Goal: Task Accomplishment & Management: Manage account settings

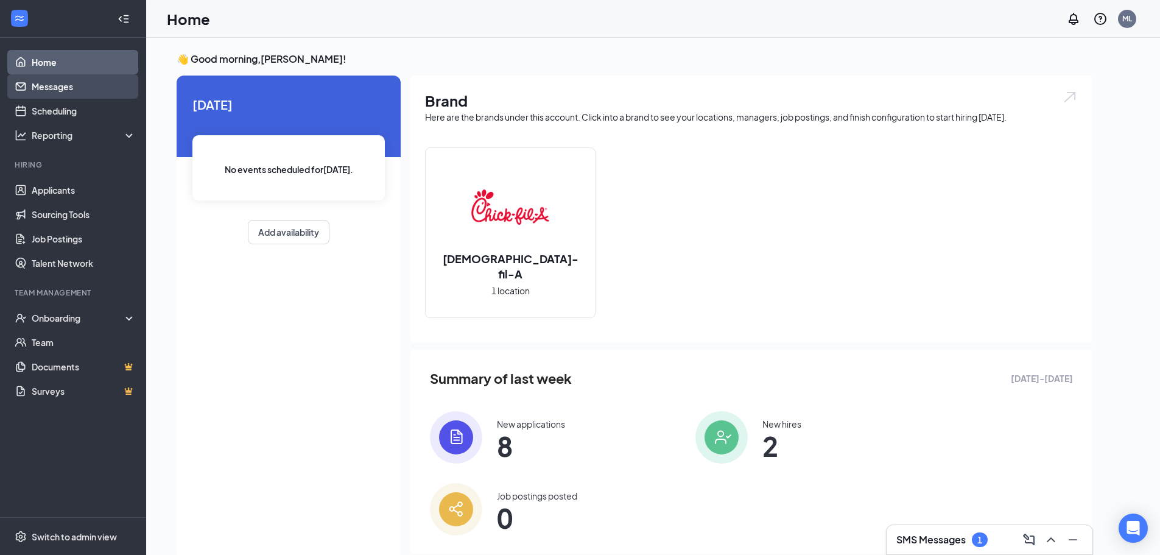
click at [63, 85] on link "Messages" at bounding box center [84, 86] width 104 height 24
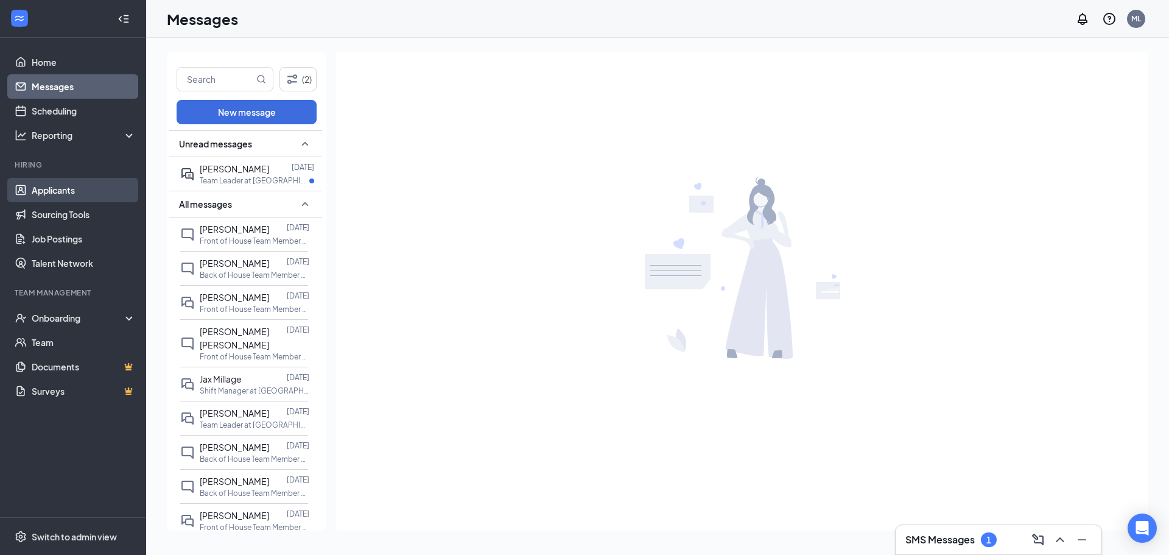
click at [88, 185] on link "Applicants" at bounding box center [84, 190] width 104 height 24
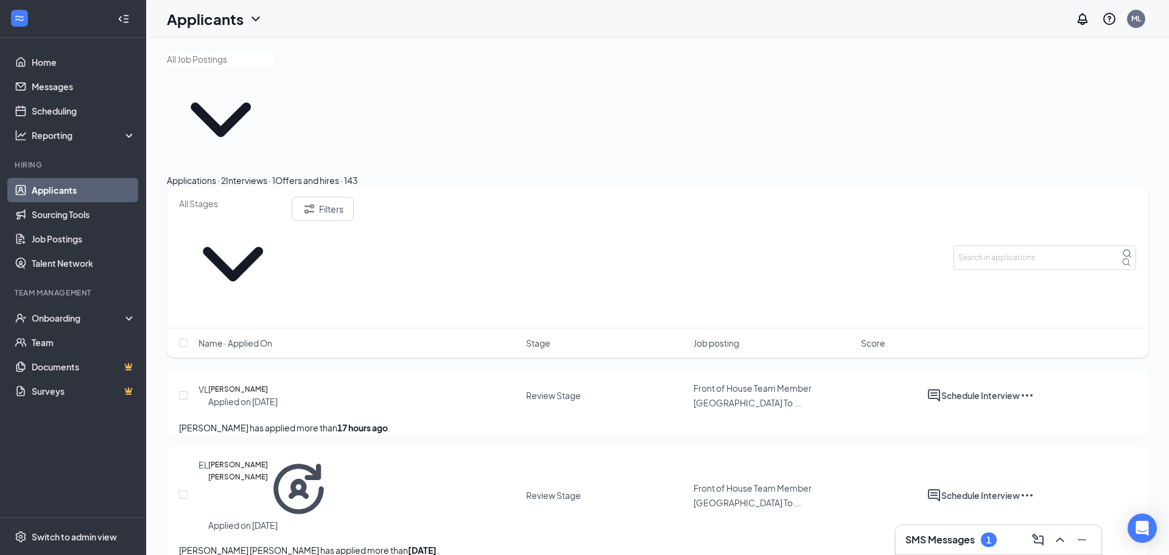
drag, startPoint x: 323, startPoint y: 110, endPoint x: 324, endPoint y: 116, distance: 6.8
click at [275, 174] on button "Interviews · 1" at bounding box center [250, 180] width 49 height 13
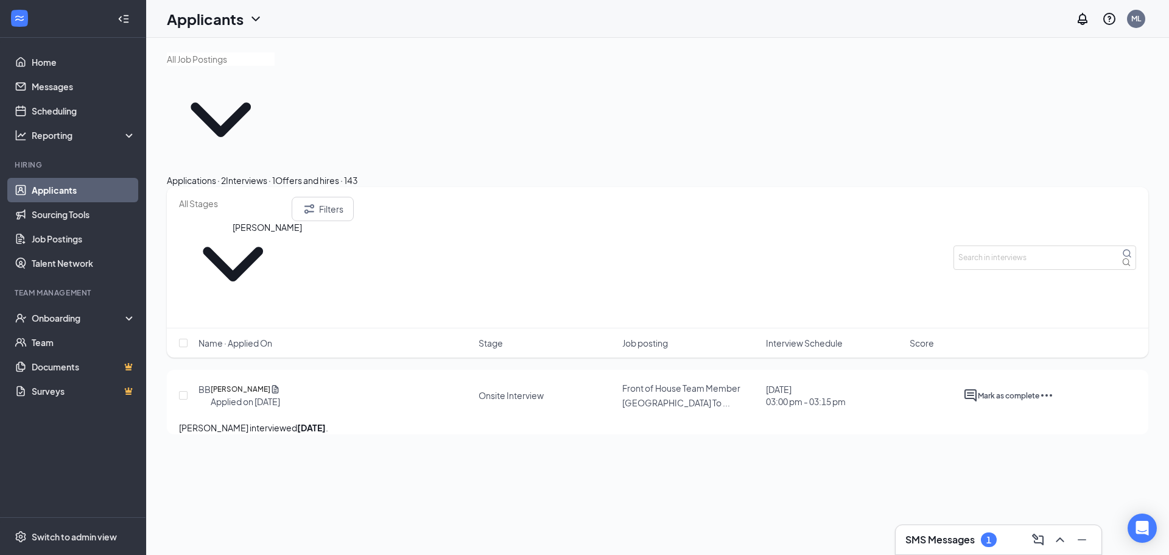
click at [236, 383] on h5 "[PERSON_NAME]" at bounding box center [241, 389] width 60 height 12
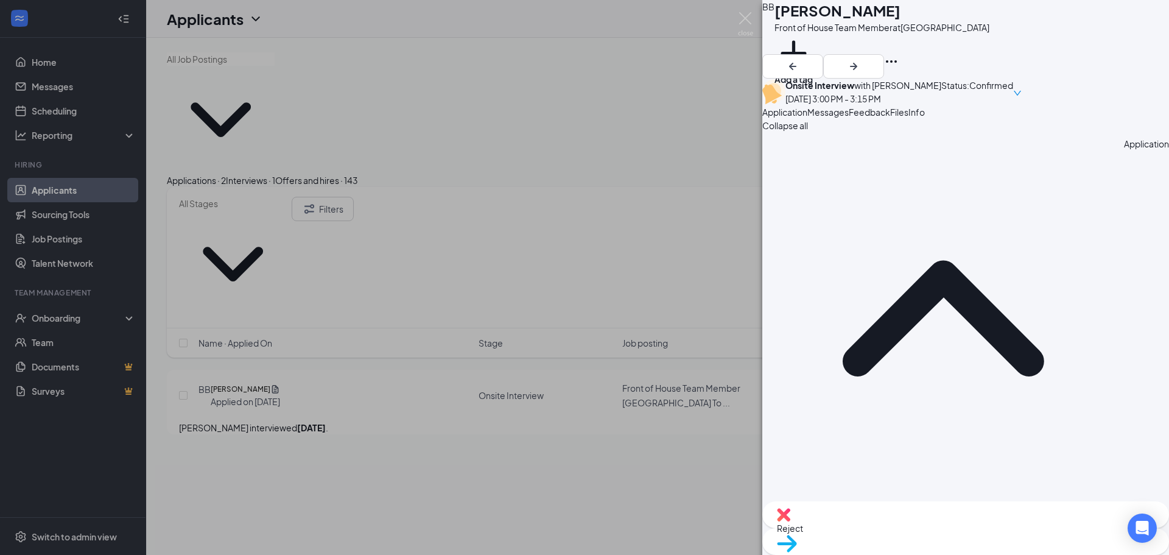
click at [849, 119] on button "Messages" at bounding box center [828, 111] width 41 height 13
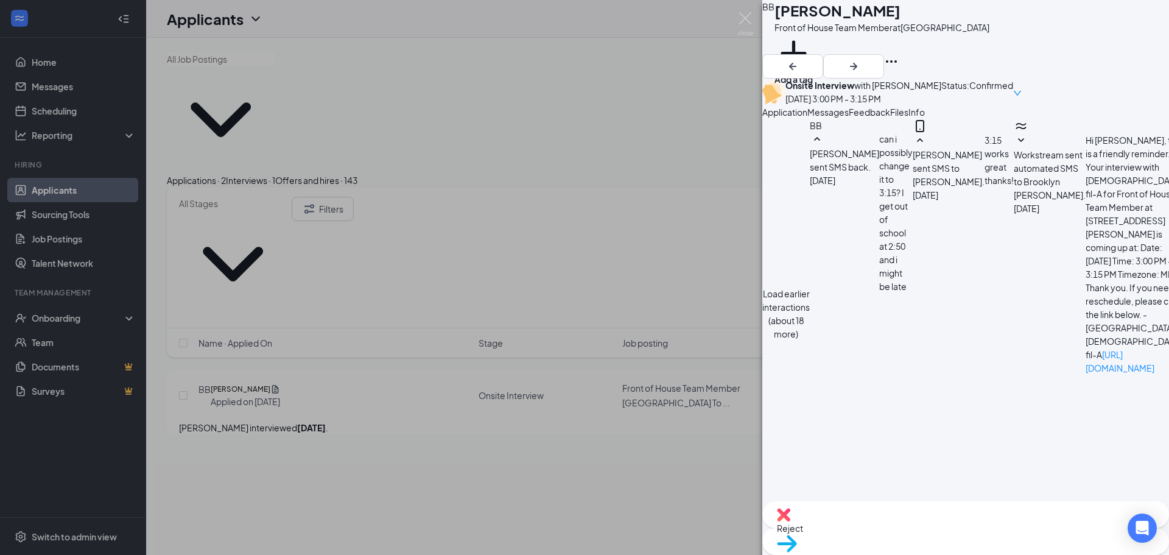
click at [899, 509] on textarea at bounding box center [830, 545] width 137 height 73
type textarea "Would you be able to come [DATE] morning at 10:40?"
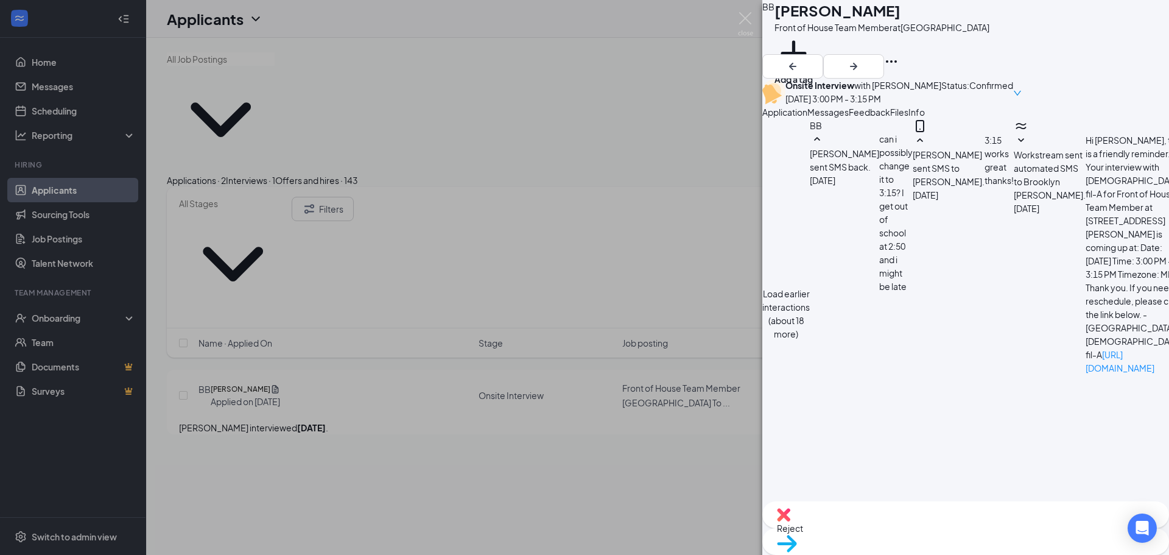
click at [638, 376] on div "BB Brooklyn [PERSON_NAME] Front of House Team Member at [GEOGRAPHIC_DATA] Add a…" at bounding box center [584, 277] width 1169 height 555
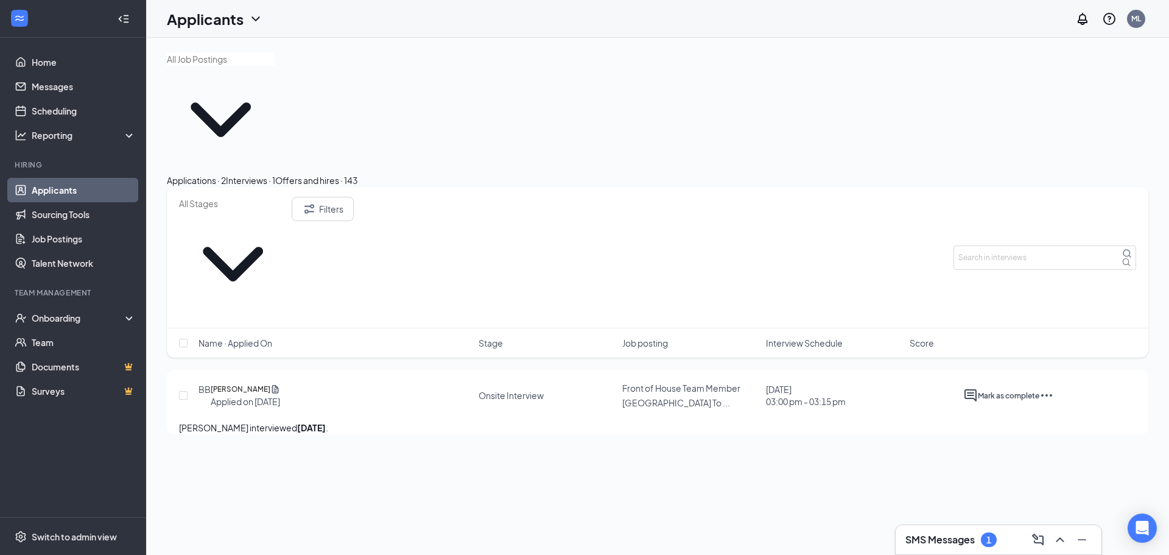
click at [226, 174] on button "Applications · 2" at bounding box center [196, 180] width 59 height 13
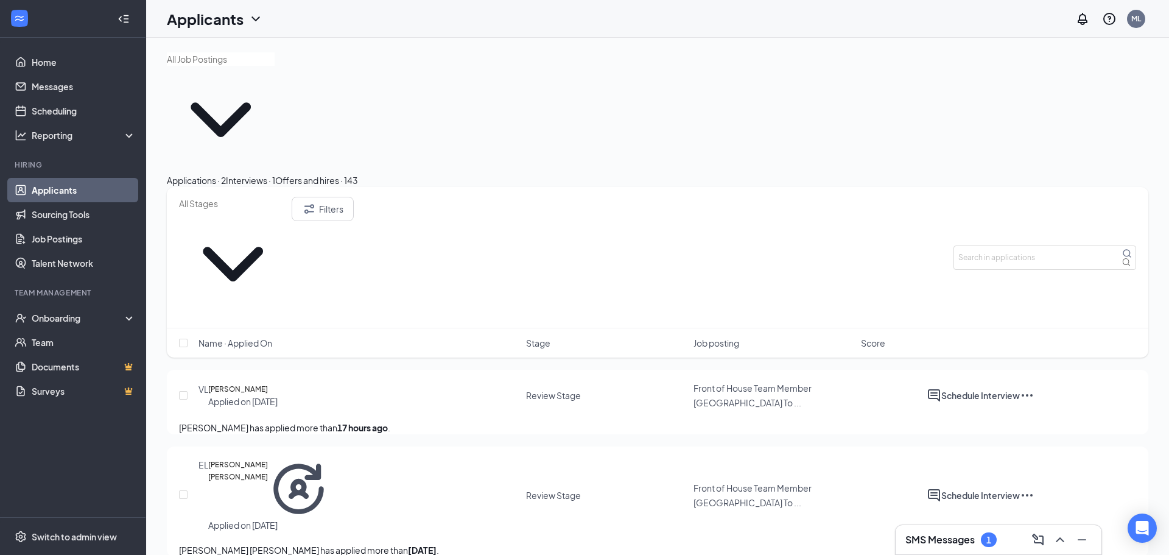
click at [275, 174] on button "Interviews · 1" at bounding box center [250, 180] width 49 height 13
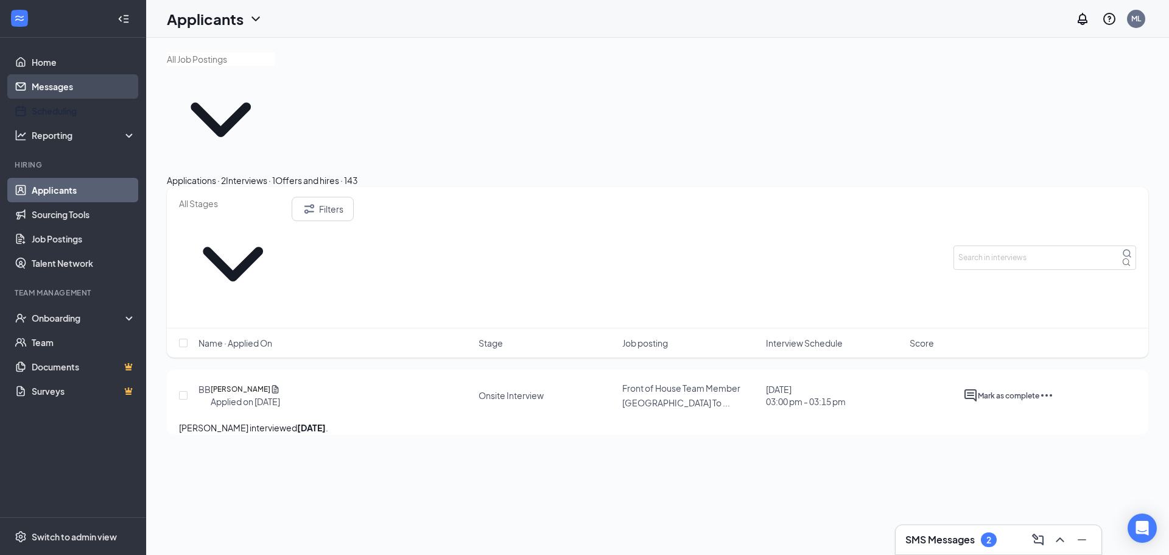
click at [82, 76] on link "Messages" at bounding box center [84, 86] width 104 height 24
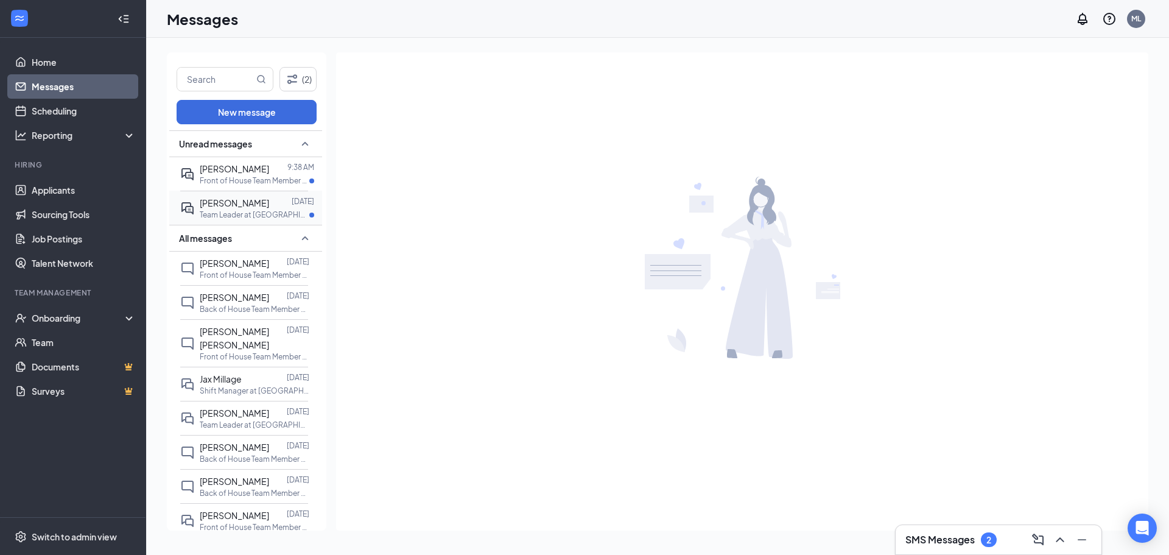
click at [238, 214] on p "Team Leader at [GEOGRAPHIC_DATA]" at bounding box center [255, 214] width 110 height 10
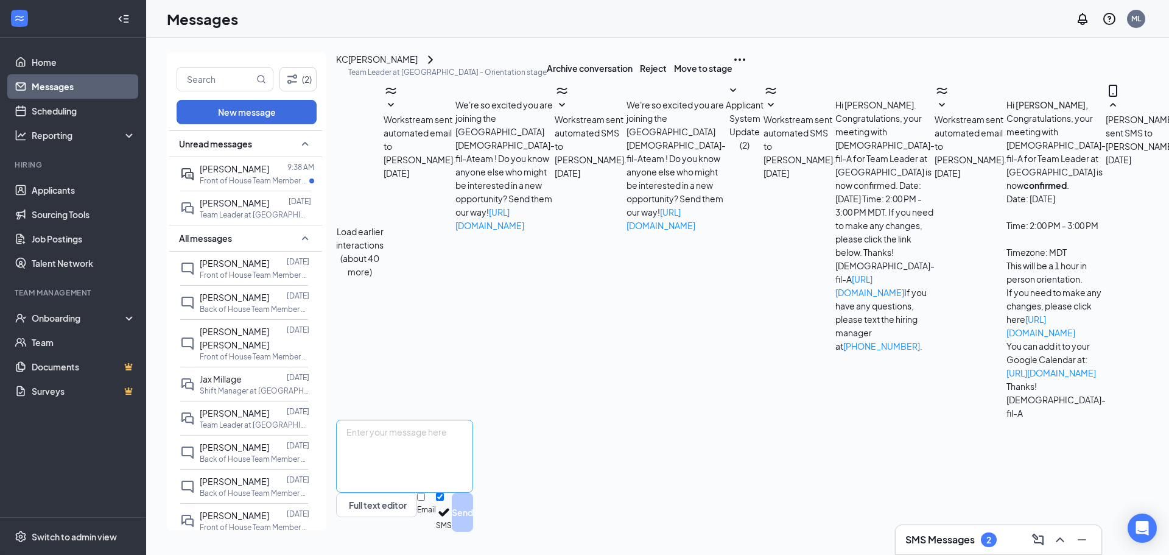
scroll to position [192, 0]
click at [269, 175] on div at bounding box center [278, 168] width 18 height 13
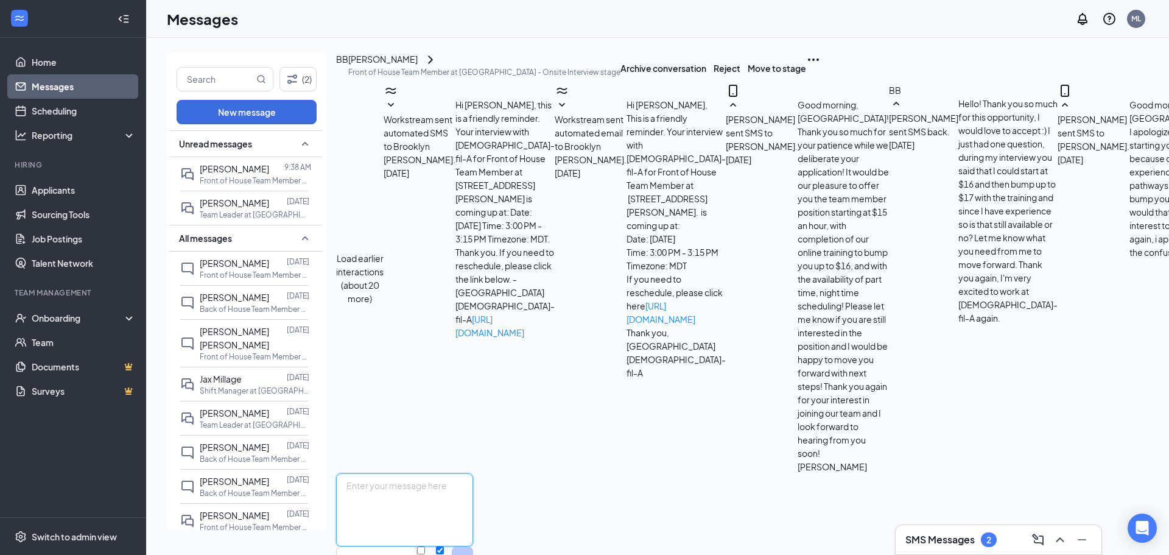
click at [464, 474] on textarea at bounding box center [404, 509] width 137 height 73
click at [238, 203] on span "[PERSON_NAME]" at bounding box center [234, 202] width 69 height 11
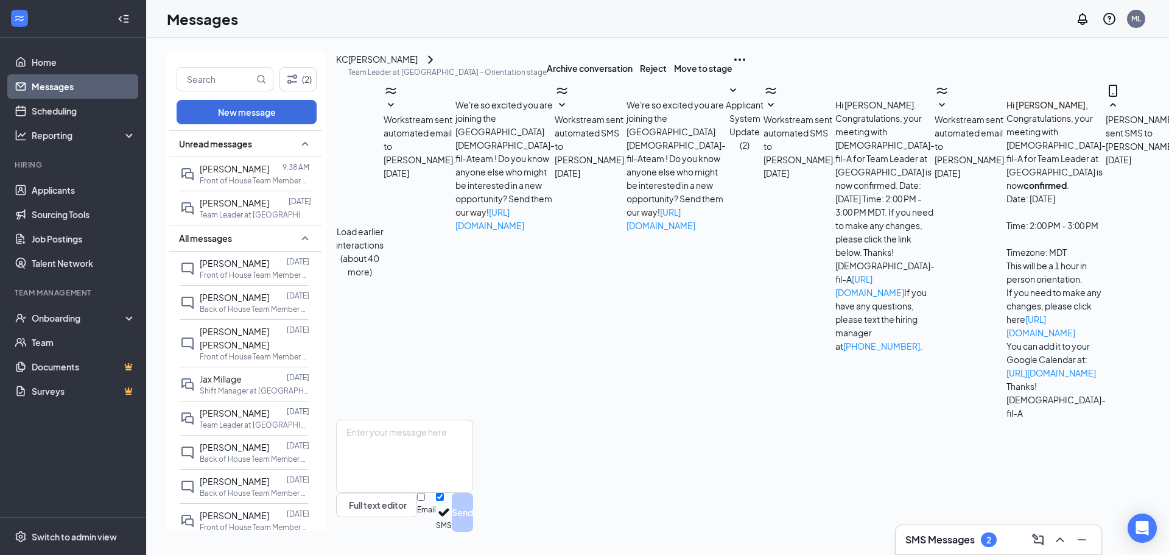
scroll to position [192, 0]
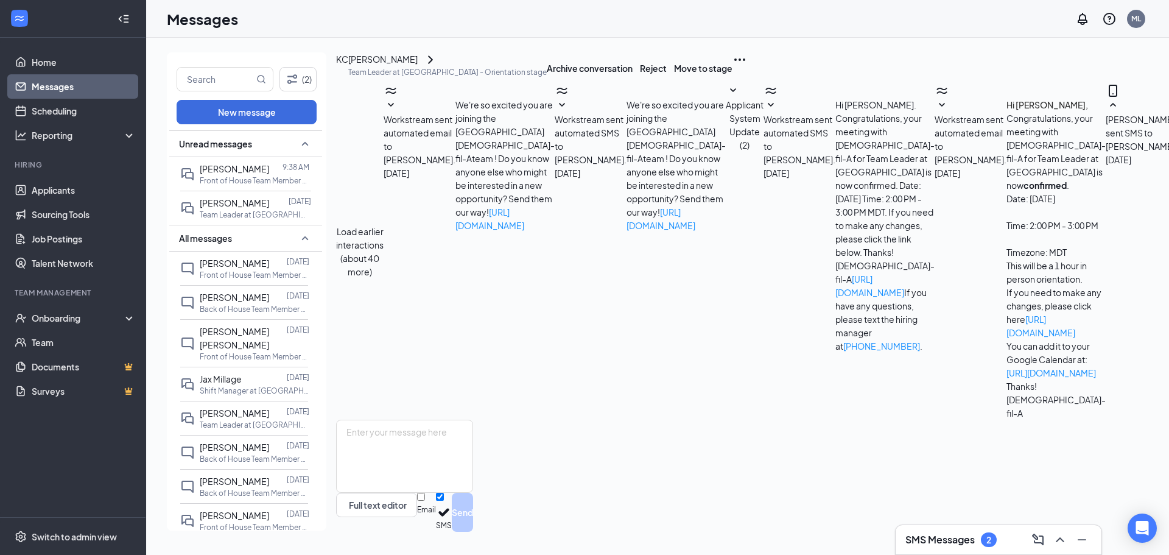
scroll to position [211, 0]
click at [282, 180] on p "Front of House Team Member at [GEOGRAPHIC_DATA]" at bounding box center [255, 180] width 110 height 10
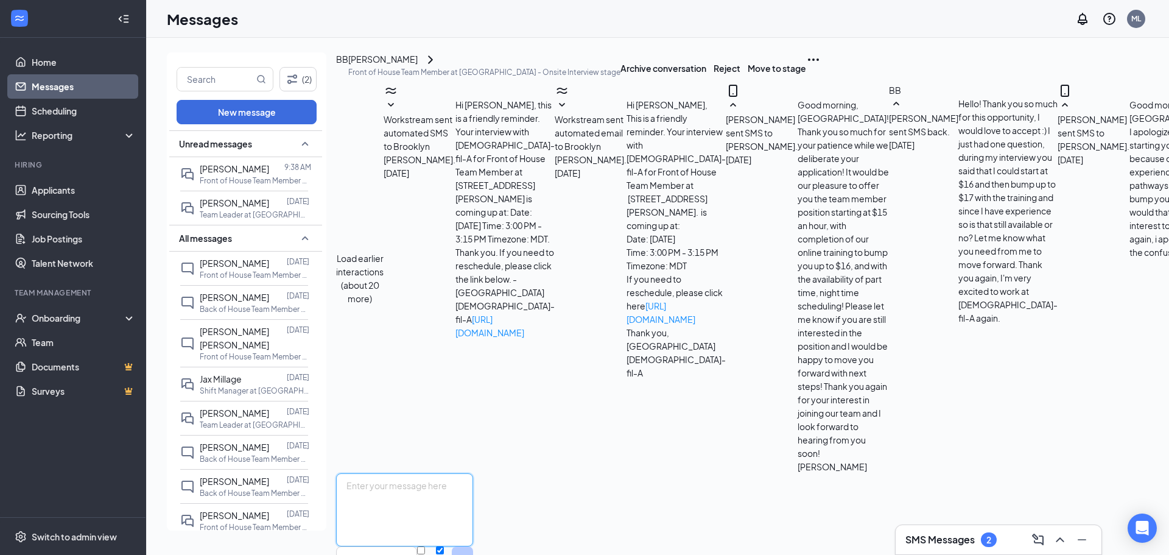
click at [435, 473] on textarea at bounding box center [404, 509] width 137 height 73
click at [473, 473] on textarea "Awesome! I will schdule us for then, and i will also send you all of your onboa…" at bounding box center [404, 509] width 137 height 73
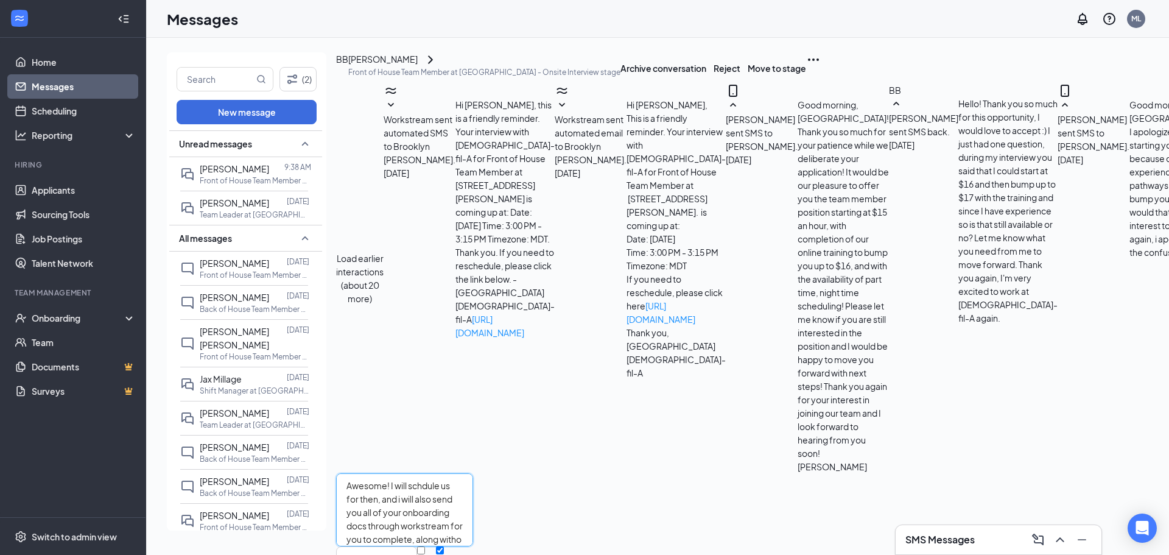
click at [473, 473] on textarea "Awesome! I will schdule us for then, and i will also send you all of your onboa…" at bounding box center [404, 509] width 137 height 73
drag, startPoint x: 421, startPoint y: 425, endPoint x: 432, endPoint y: 430, distance: 12.0
drag, startPoint x: 471, startPoint y: 434, endPoint x: 469, endPoint y: 442, distance: 8.7
click at [473, 473] on textarea "Awesome! I will schedule us for then, and i will also send you all of your onbo…" at bounding box center [404, 509] width 137 height 73
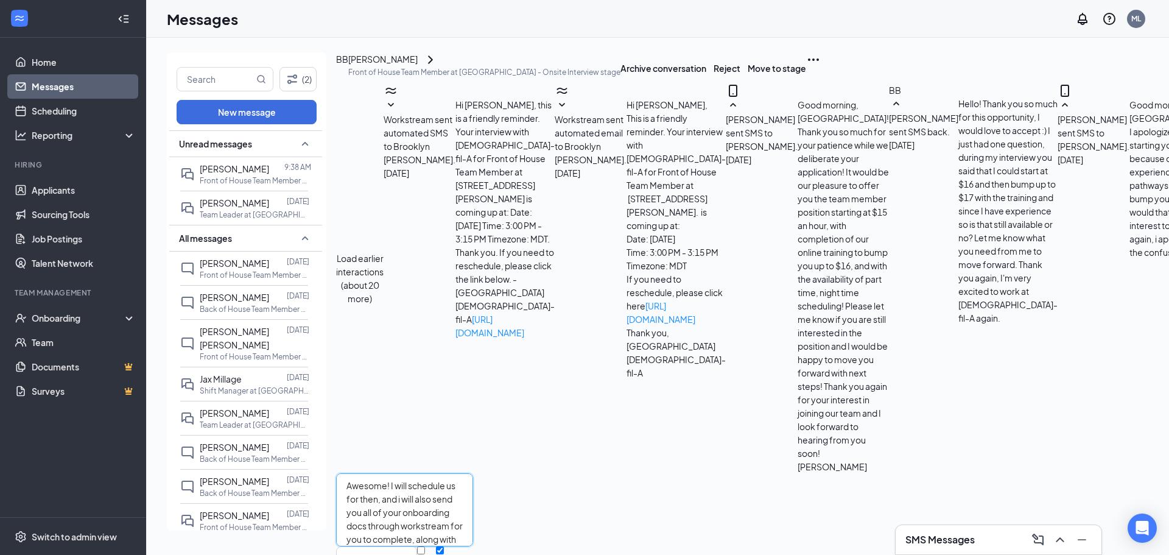
click at [473, 473] on textarea "Awesome! I will schedule us for then, and i will also send you all of your onbo…" at bounding box center [404, 509] width 137 height 73
type textarea "Awesome! I will schedule us for then, and i will also send you all of your onbo…"
click at [473, 546] on button "Send" at bounding box center [462, 565] width 21 height 39
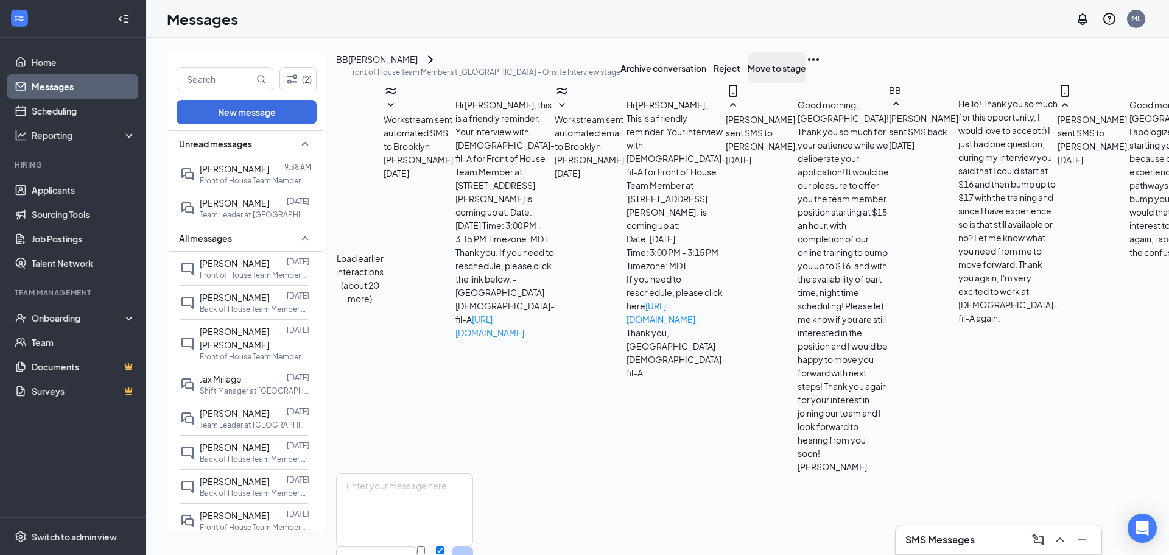
scroll to position [638, 0]
click at [806, 76] on button "Move to stage" at bounding box center [777, 67] width 58 height 31
type input "Hired (next stage)"
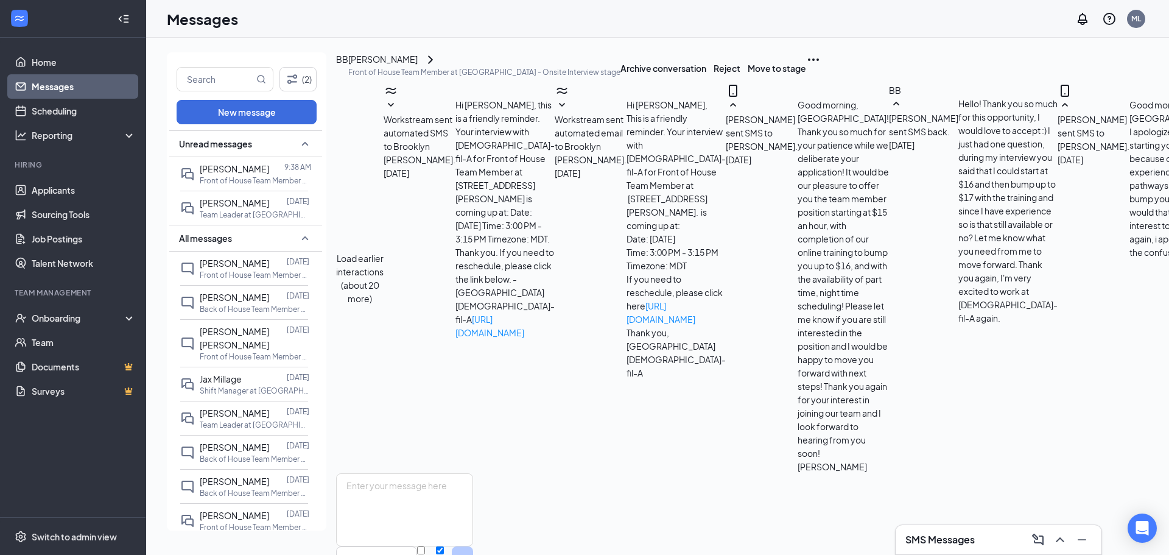
click at [806, 83] on button "Move to stage" at bounding box center [777, 67] width 58 height 31
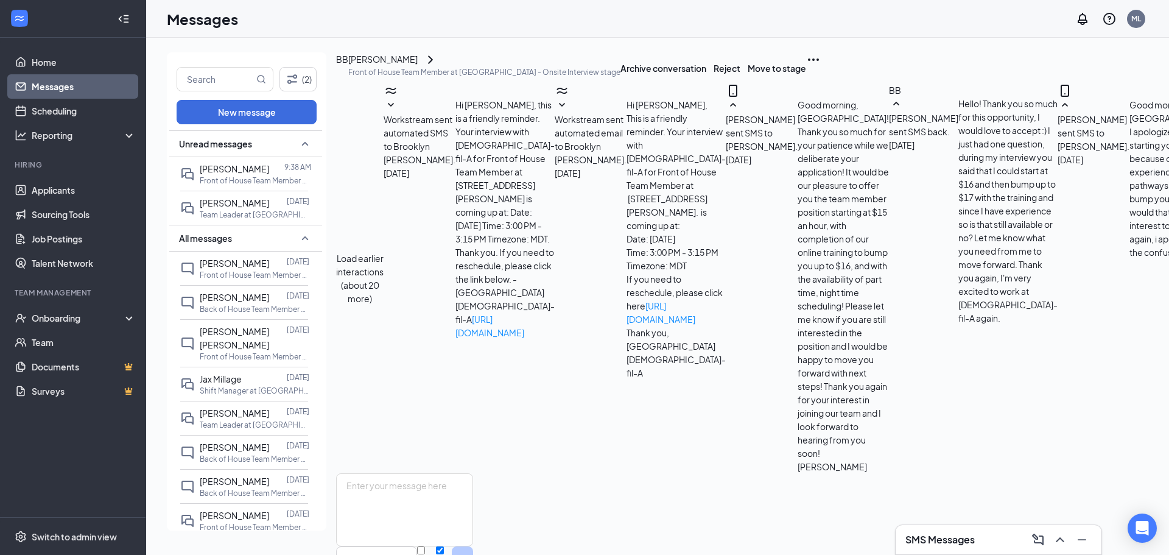
click at [1155, 79] on div "(2) New message Unread messages Brooklyn [PERSON_NAME] 9:38 AM Front of House T…" at bounding box center [1034, 296] width 1777 height 517
click at [806, 75] on button "Move to stage" at bounding box center [777, 67] width 58 height 31
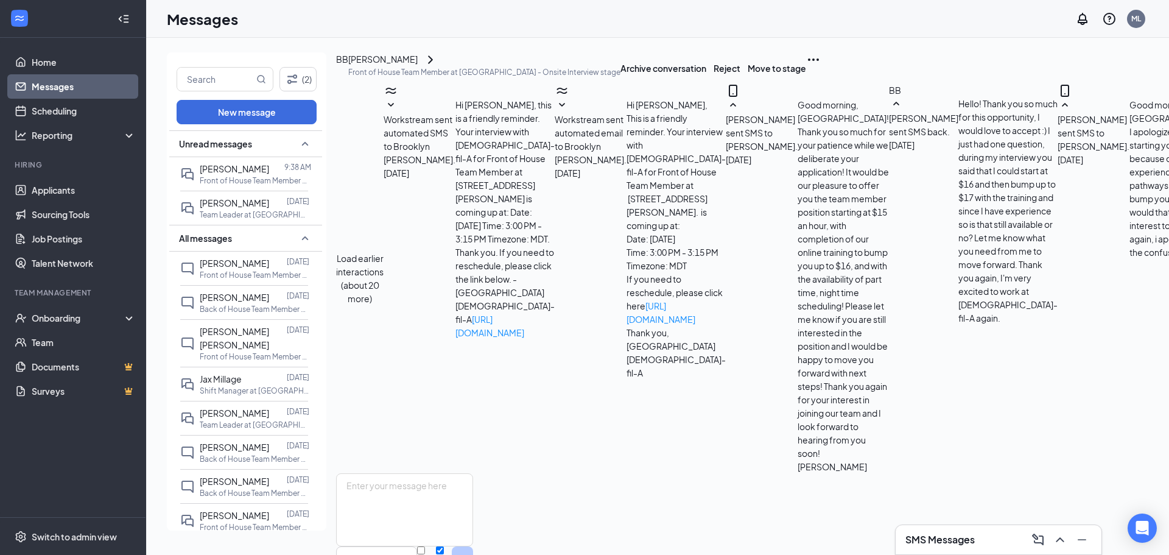
click at [806, 83] on button "Move to stage" at bounding box center [777, 67] width 58 height 31
type input "Orientation"
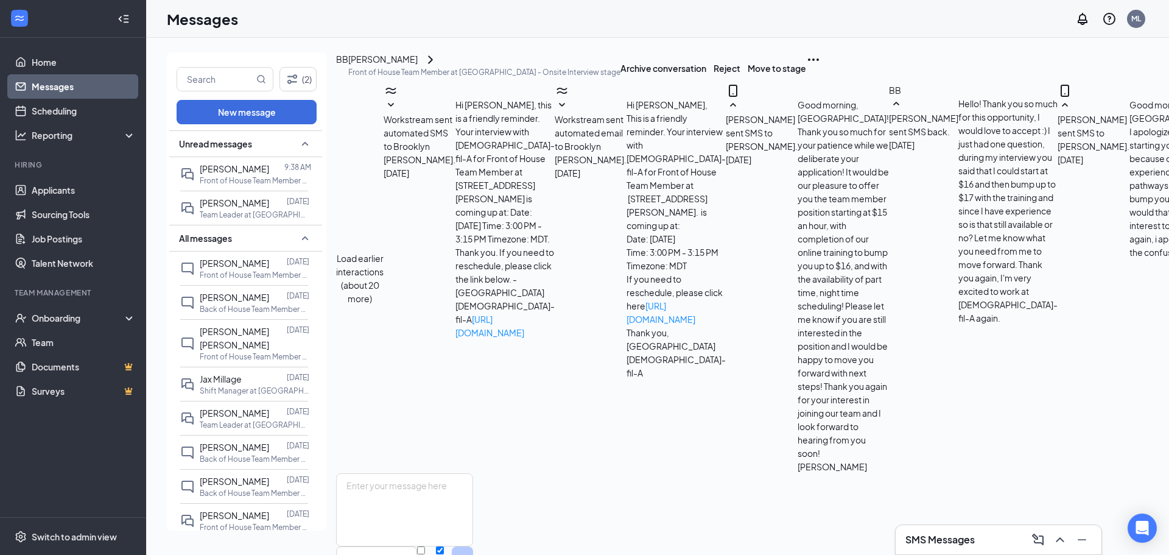
radio input "true"
radio input "false"
type input "[PERSON_NAME] Calendar"
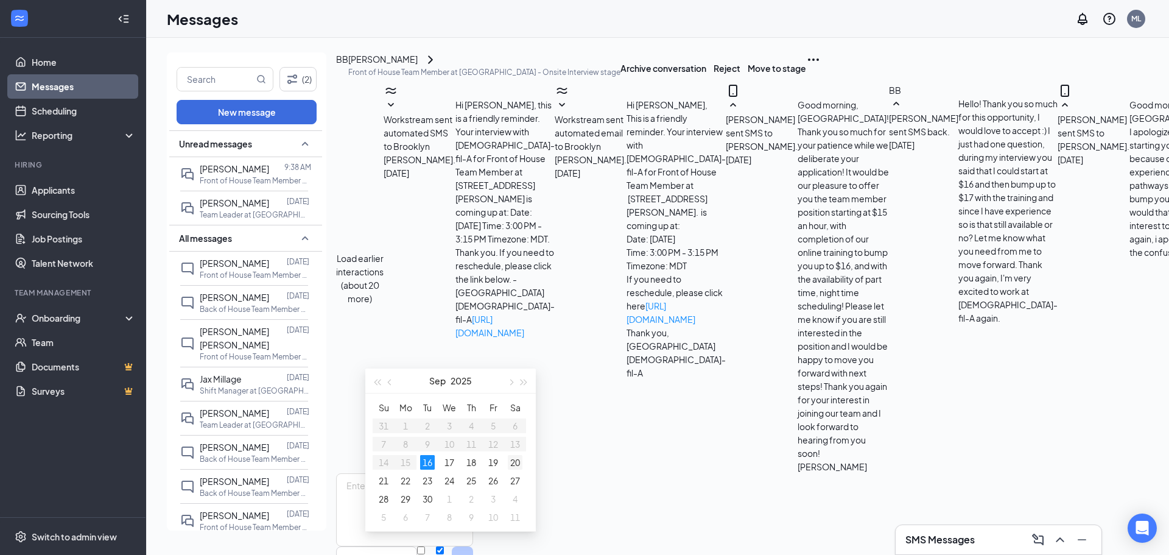
type input "[DATE]"
click at [515, 463] on div "20" at bounding box center [515, 462] width 15 height 15
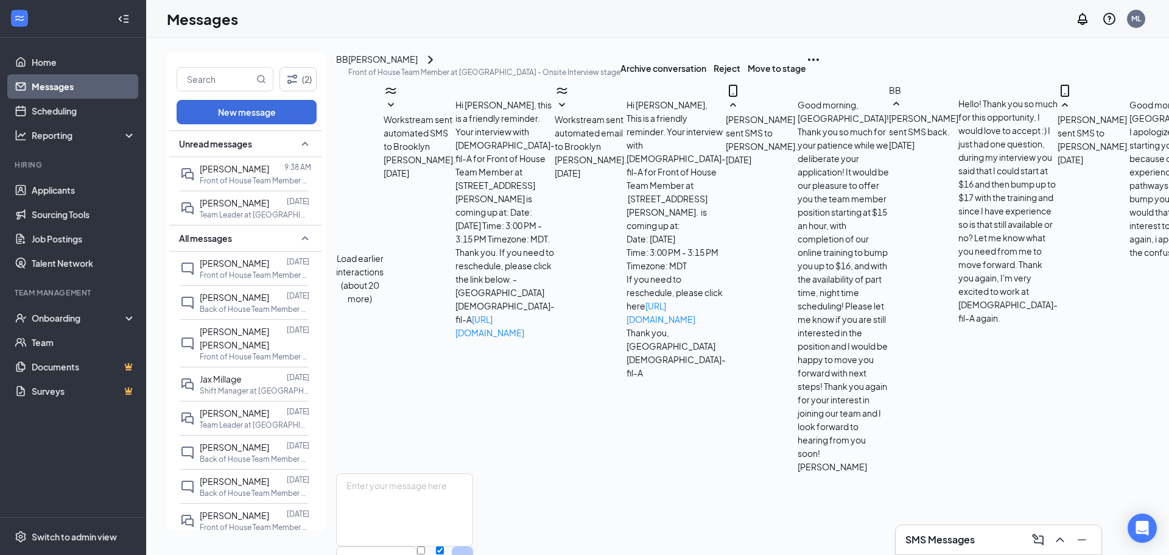
scroll to position [1096, 0]
type input "10:45 AM"
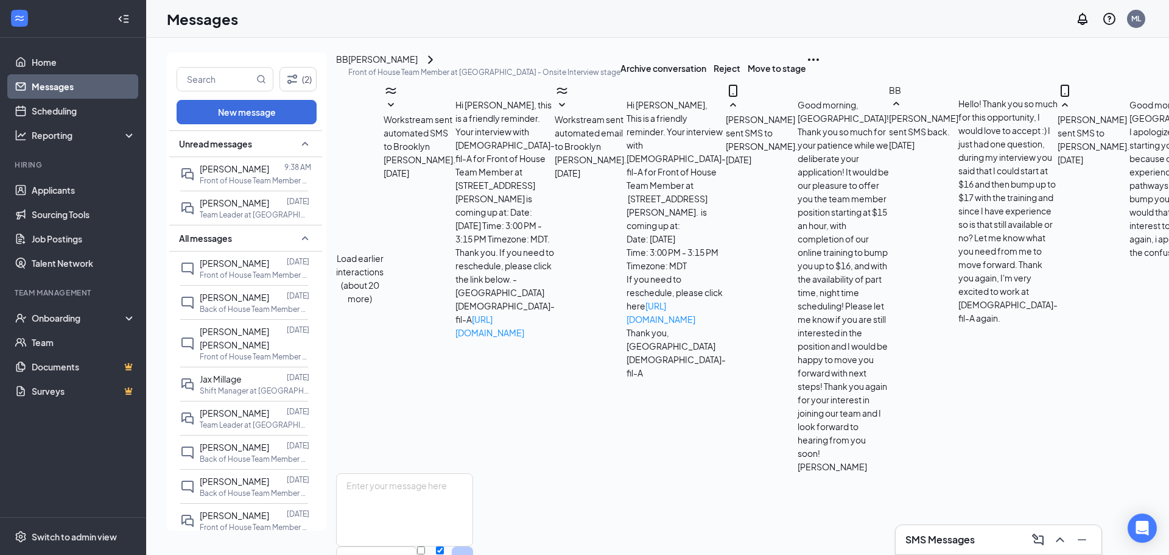
type input "11:45 AM"
click at [95, 310] on div "Onboarding" at bounding box center [73, 318] width 146 height 24
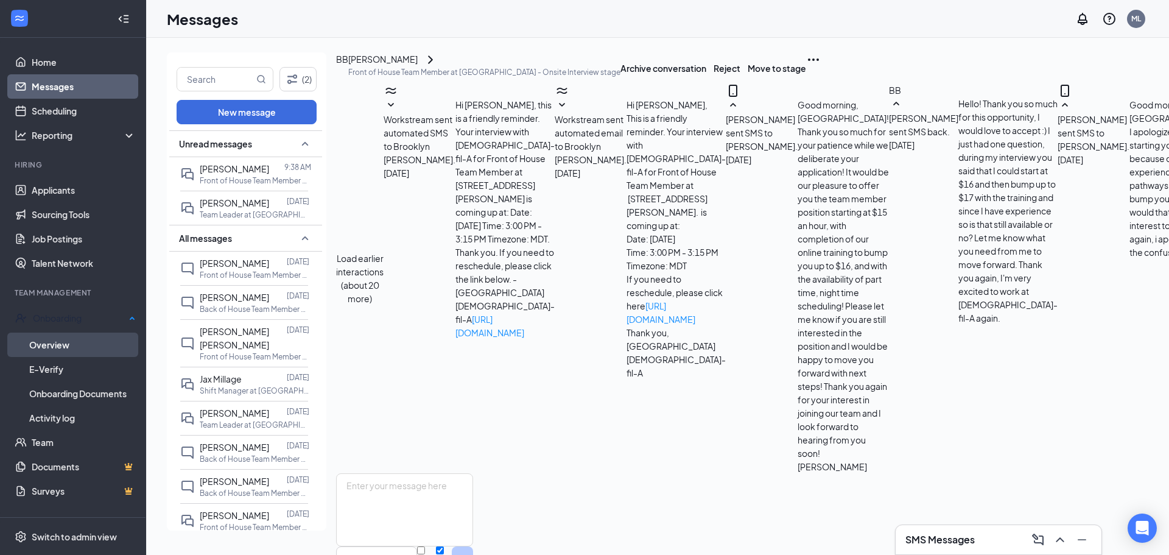
click at [100, 337] on link "Overview" at bounding box center [82, 345] width 107 height 24
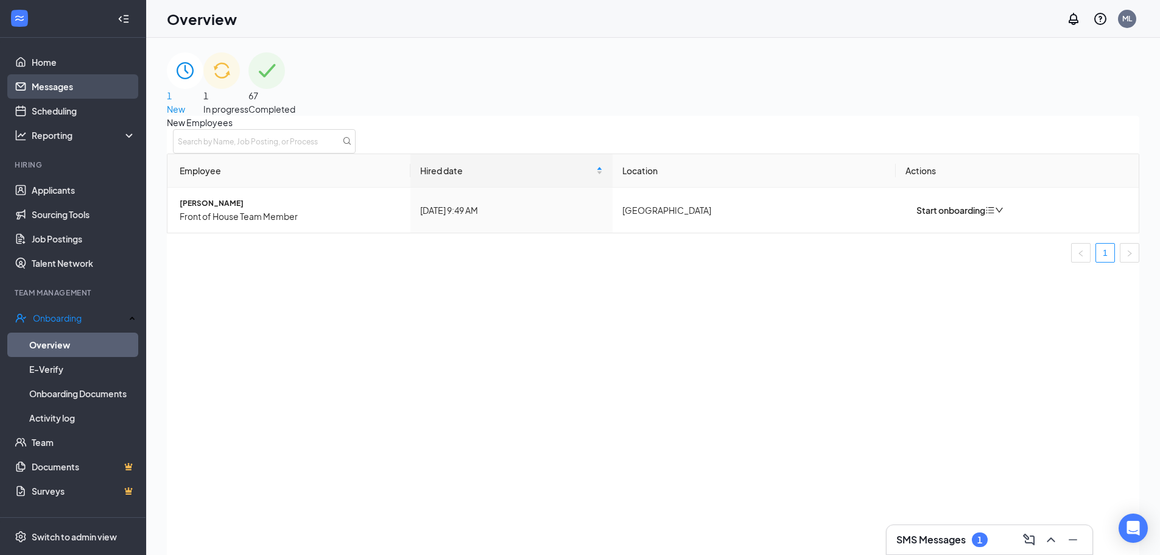
click at [33, 82] on link "Messages" at bounding box center [84, 86] width 104 height 24
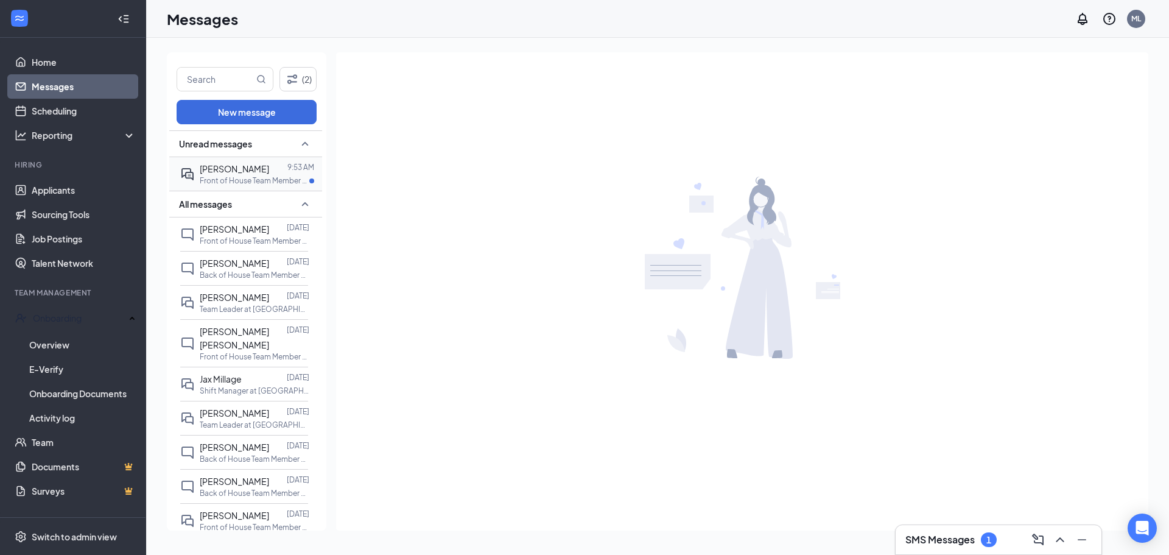
click at [205, 177] on p "Front of House Team Member at [GEOGRAPHIC_DATA]" at bounding box center [255, 180] width 110 height 10
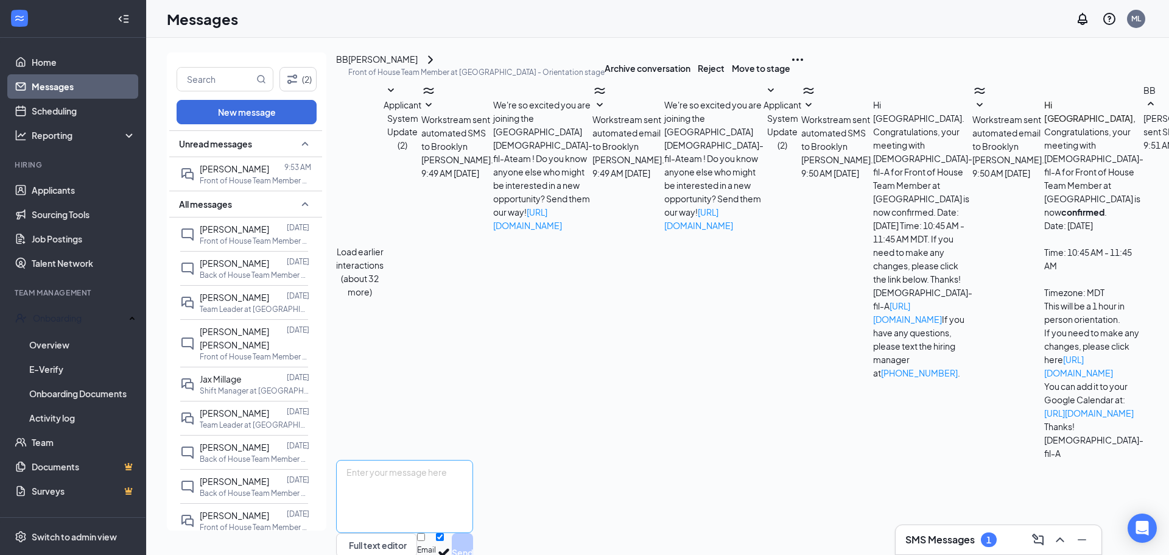
scroll to position [124, 0]
click at [462, 460] on textarea at bounding box center [404, 496] width 137 height 73
type textarea "w"
drag, startPoint x: 1036, startPoint y: 409, endPoint x: 1046, endPoint y: 421, distance: 15.6
drag, startPoint x: 1046, startPoint y: 421, endPoint x: 1055, endPoint y: 424, distance: 10.2
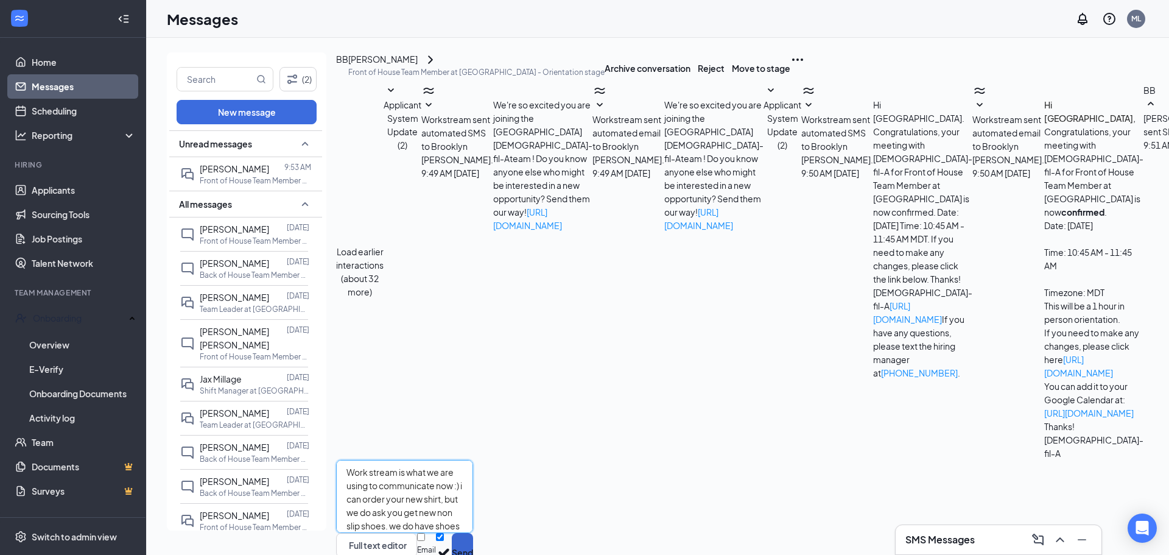
type textarea "Work stream is what we are using to communicate now :) i can order your new shi…"
click at [473, 533] on button "Send" at bounding box center [462, 552] width 21 height 39
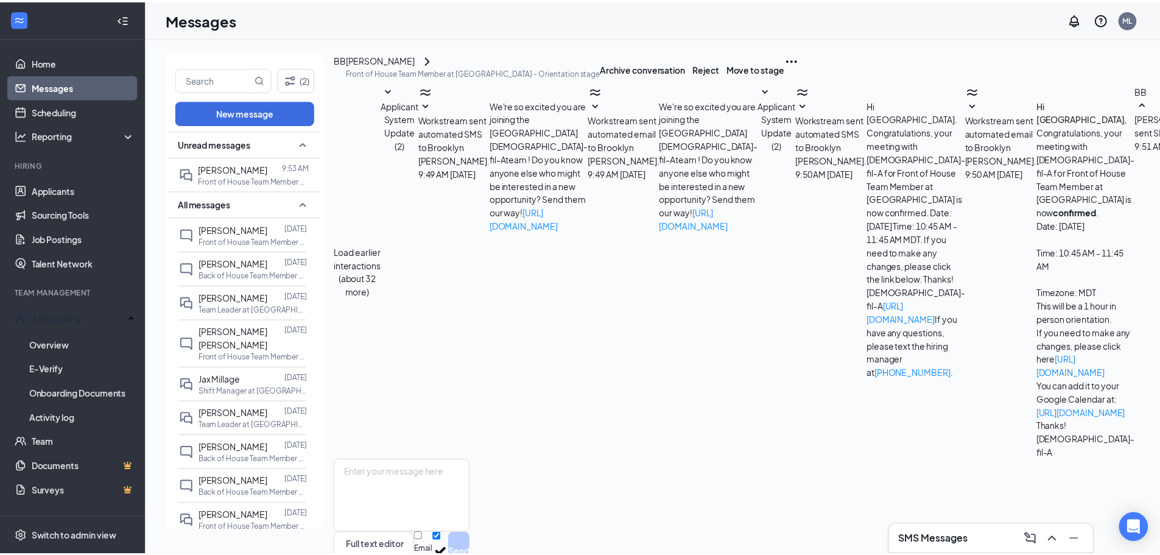
scroll to position [203, 0]
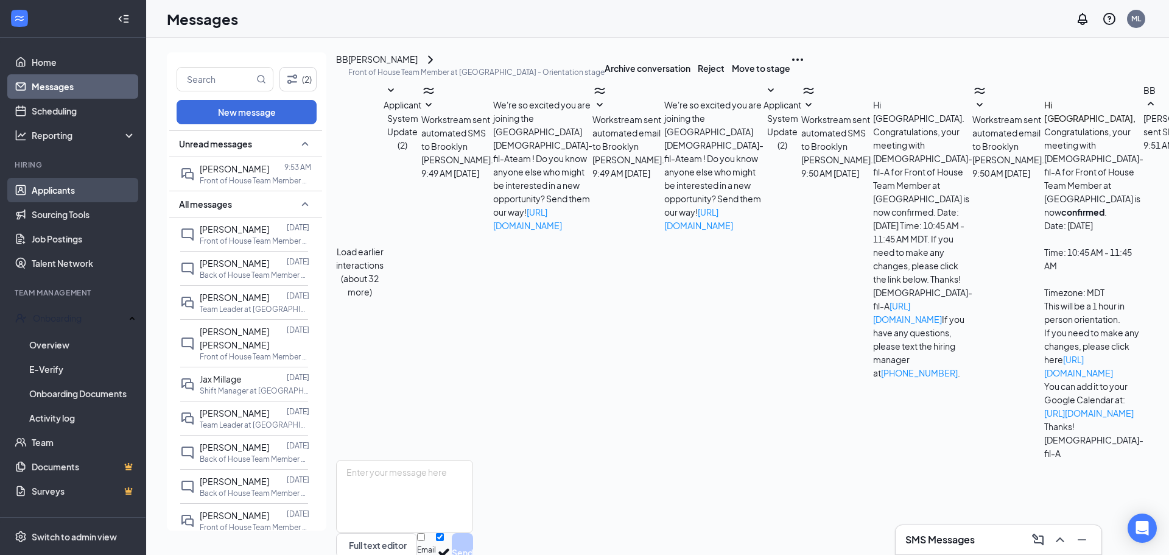
click at [37, 188] on link "Applicants" at bounding box center [84, 190] width 104 height 24
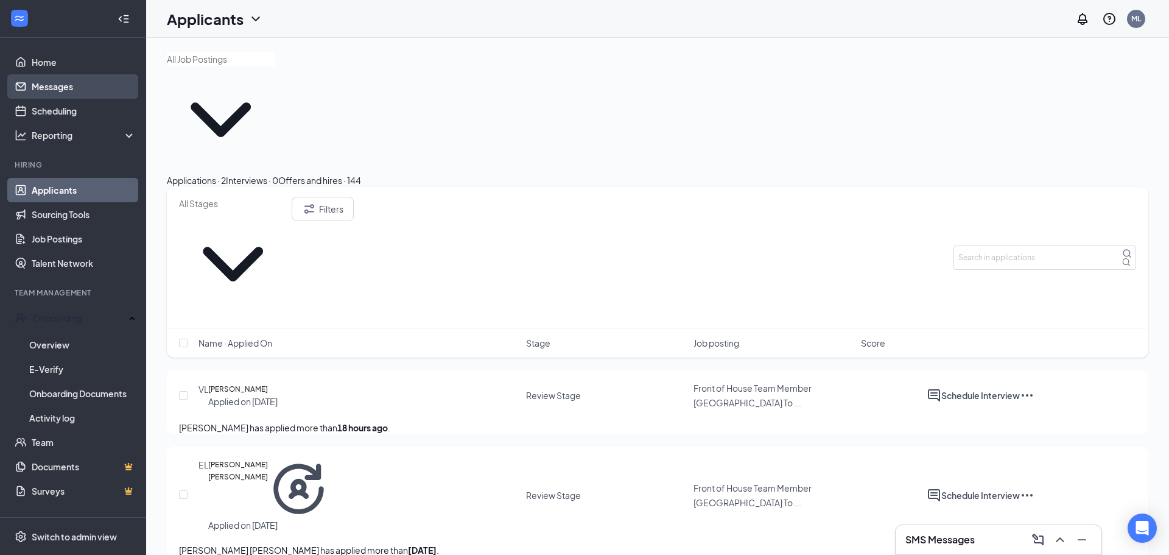
click at [48, 83] on link "Messages" at bounding box center [84, 86] width 104 height 24
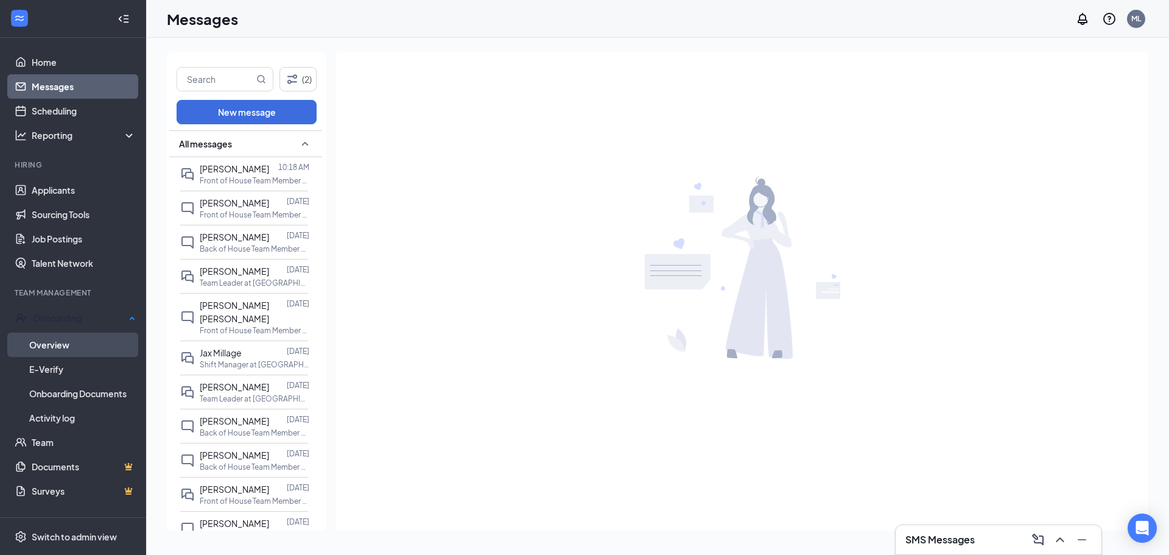
click at [109, 352] on link "Overview" at bounding box center [82, 345] width 107 height 24
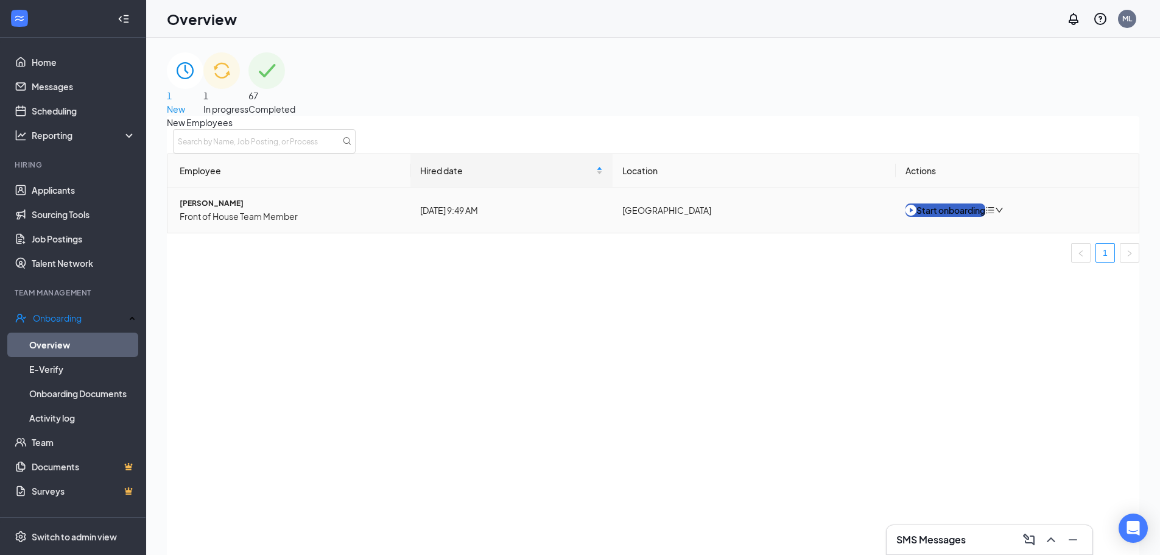
click at [971, 217] on div "Start onboarding" at bounding box center [946, 209] width 80 height 13
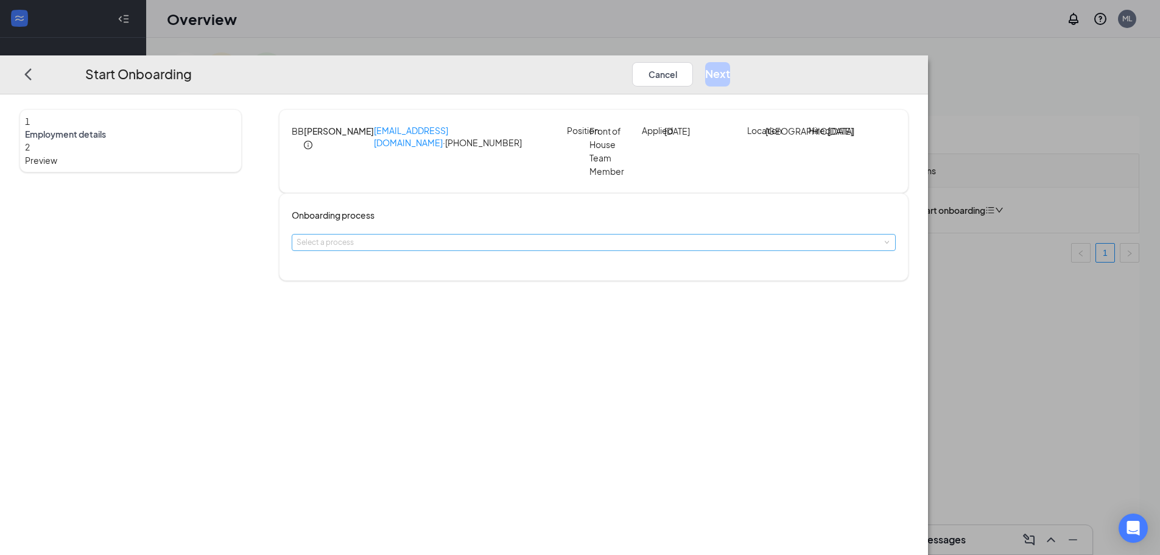
click at [471, 246] on div "Select a process" at bounding box center [591, 242] width 589 height 12
click at [502, 269] on span "Existing Team Member" at bounding box center [458, 272] width 90 height 11
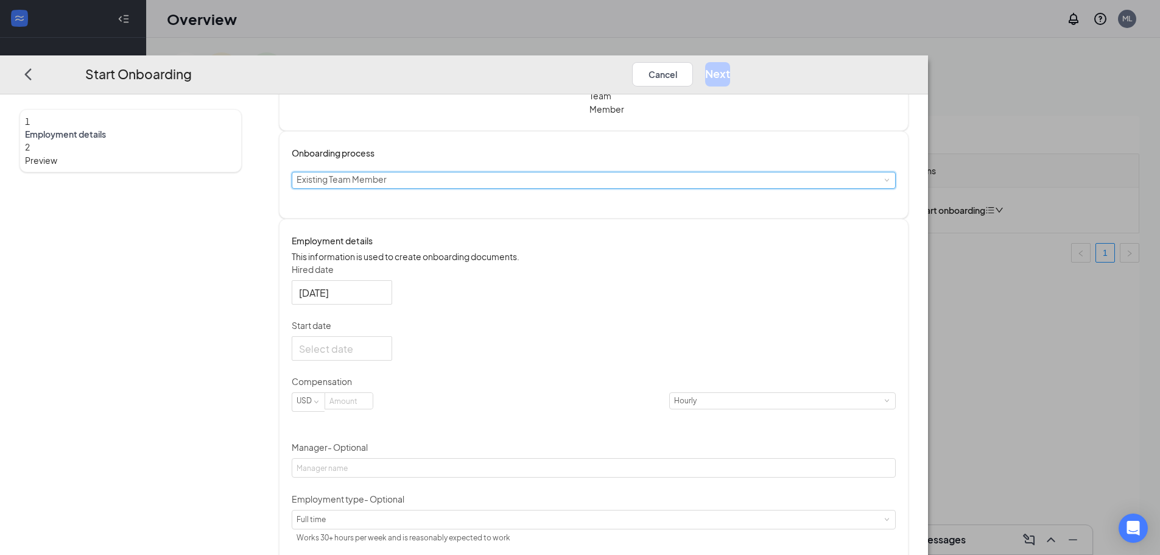
scroll to position [122, 0]
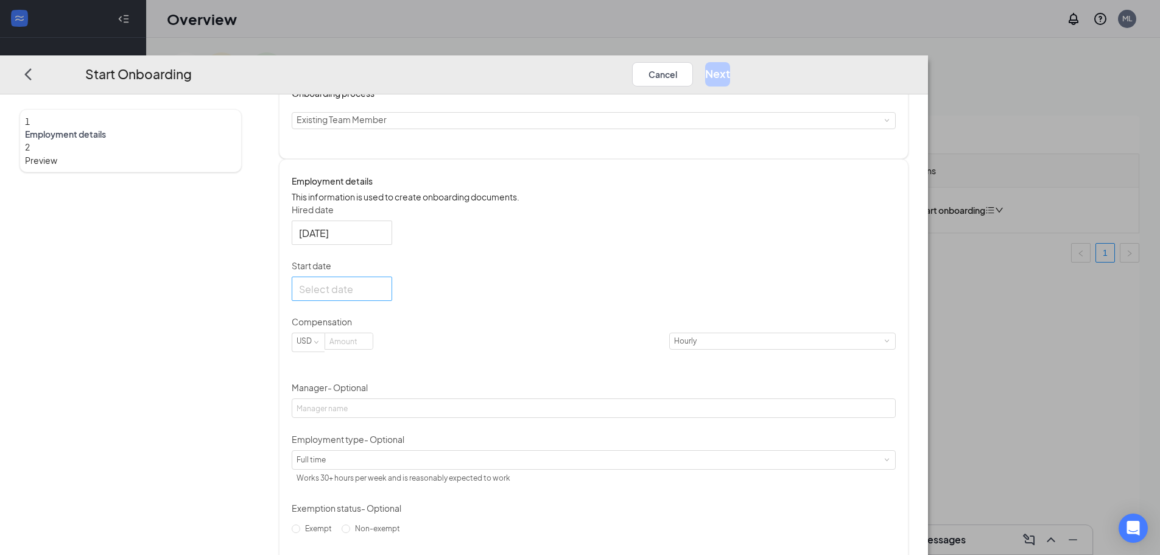
click at [385, 297] on div at bounding box center [342, 288] width 86 height 15
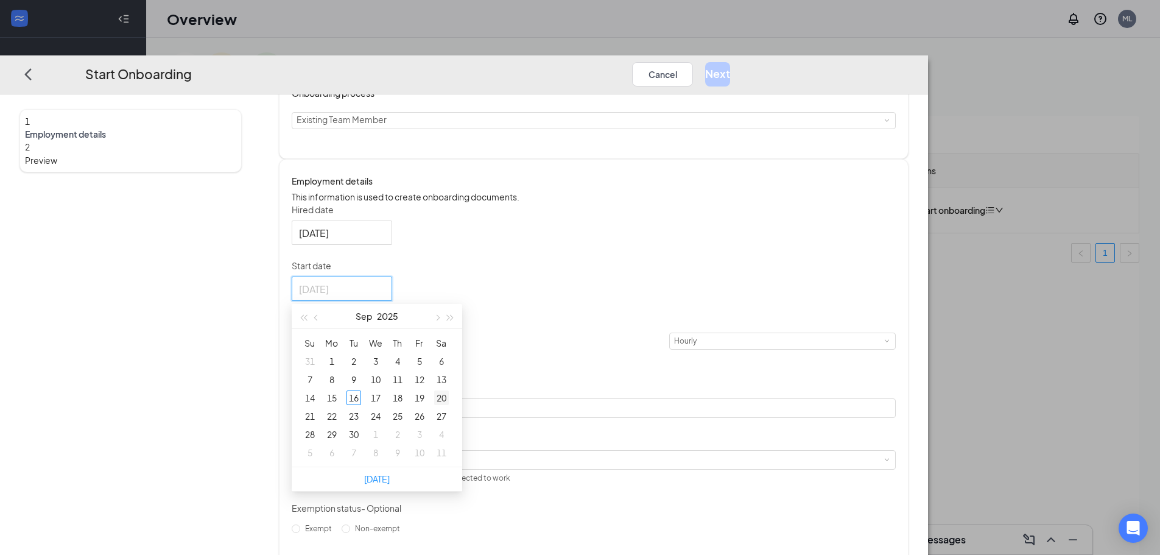
type input "[DATE]"
click at [449, 405] on div "20" at bounding box center [441, 397] width 15 height 15
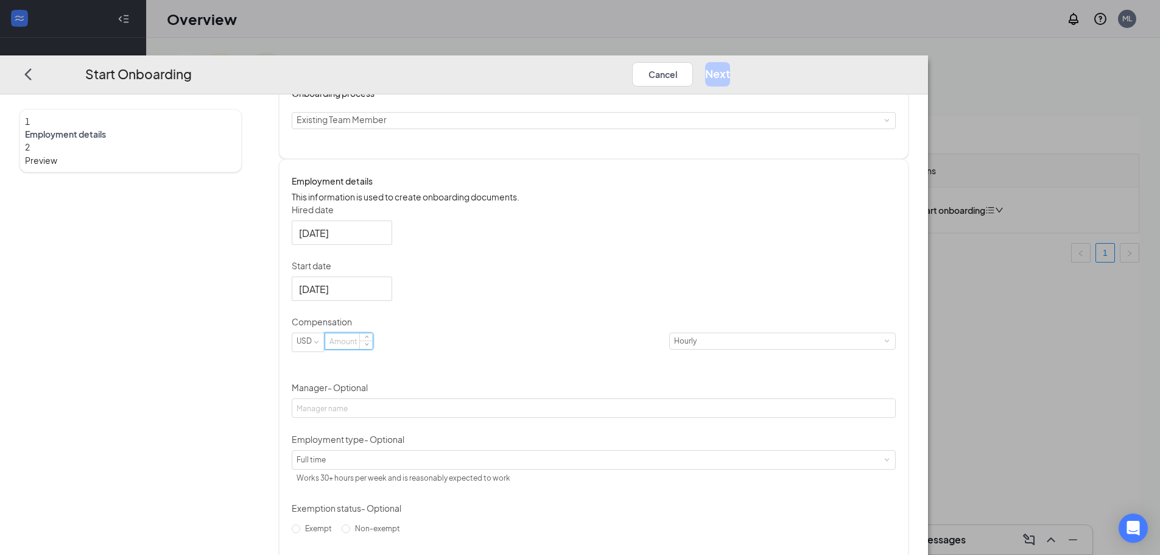
click at [373, 349] on input at bounding box center [349, 341] width 48 height 16
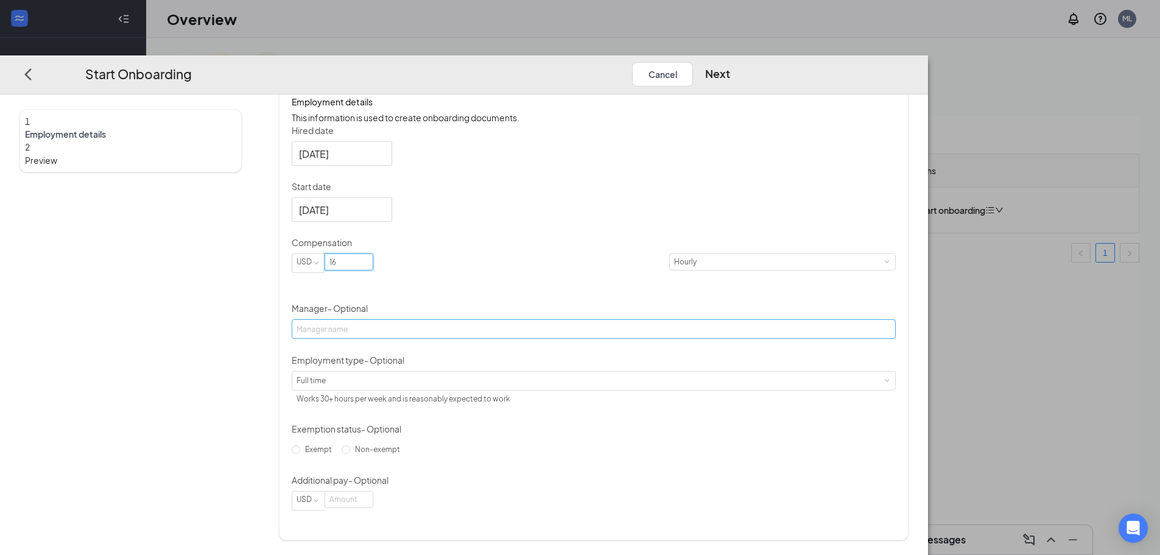
scroll to position [217, 0]
type input "16"
click at [508, 325] on input "Manager - Optional" at bounding box center [594, 328] width 604 height 19
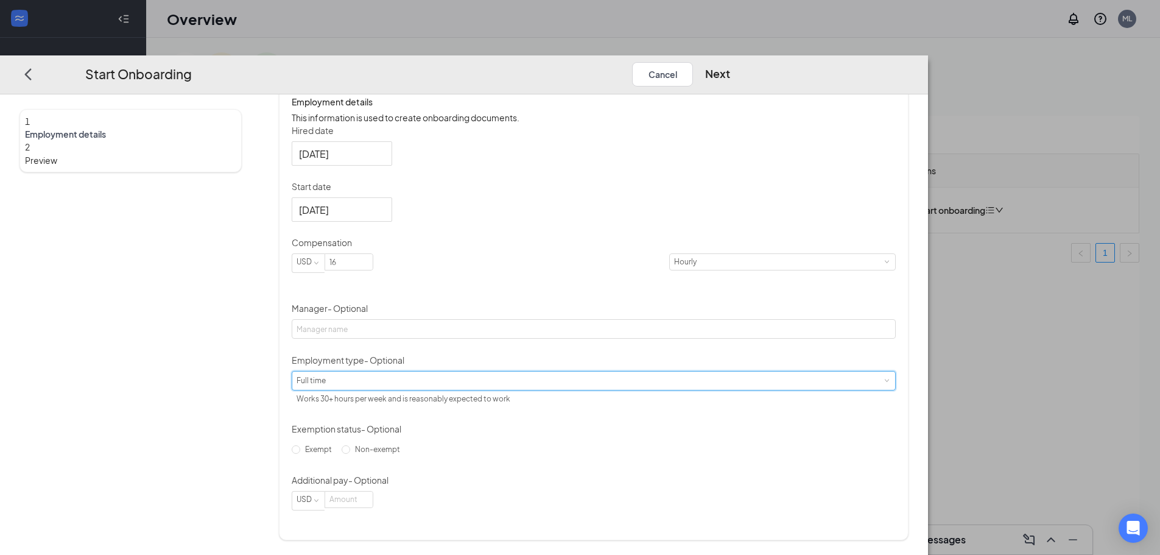
click at [442, 390] on div "Full time Works 30+ hours per week and is reasonably expected to work" at bounding box center [594, 380] width 594 height 18
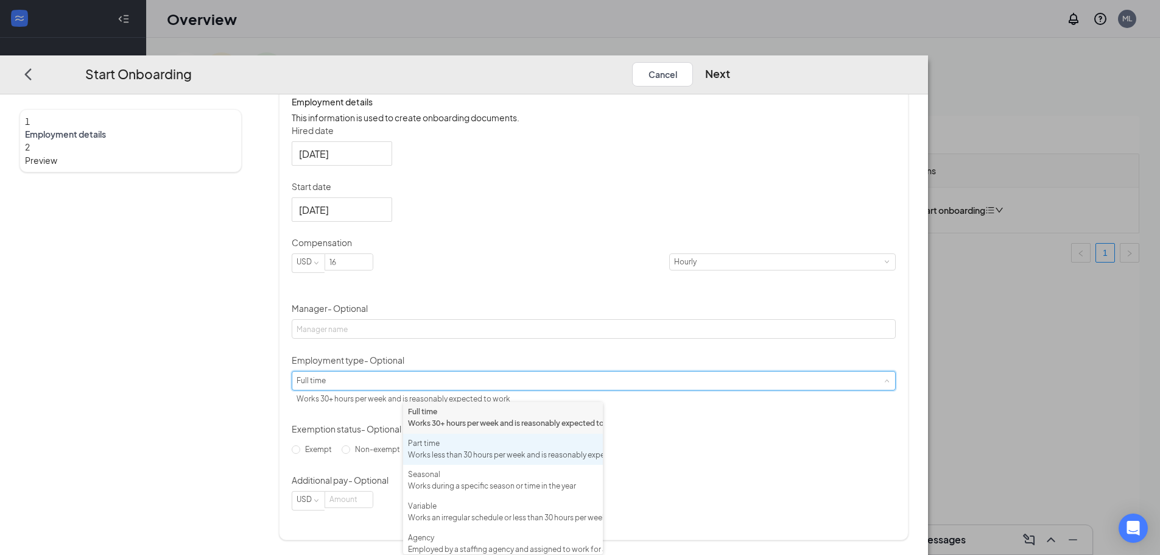
click at [447, 449] on div "Part time" at bounding box center [503, 444] width 190 height 12
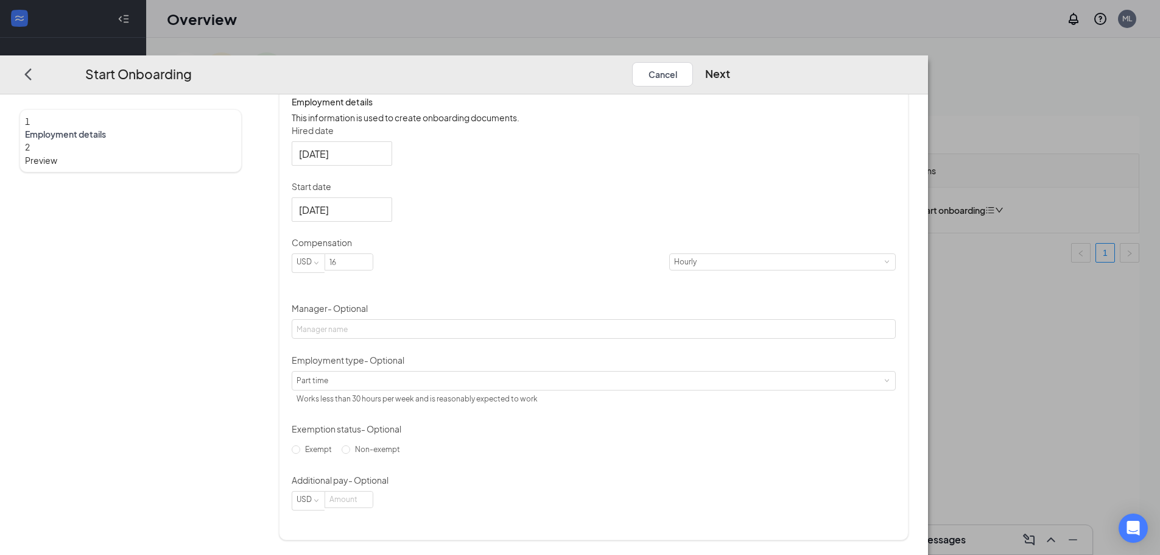
click at [405, 454] on label "Non-exempt" at bounding box center [373, 449] width 63 height 19
click at [350, 454] on input "Non-exempt" at bounding box center [346, 449] width 9 height 9
radio input "true"
click at [730, 62] on button "Next" at bounding box center [717, 74] width 25 height 24
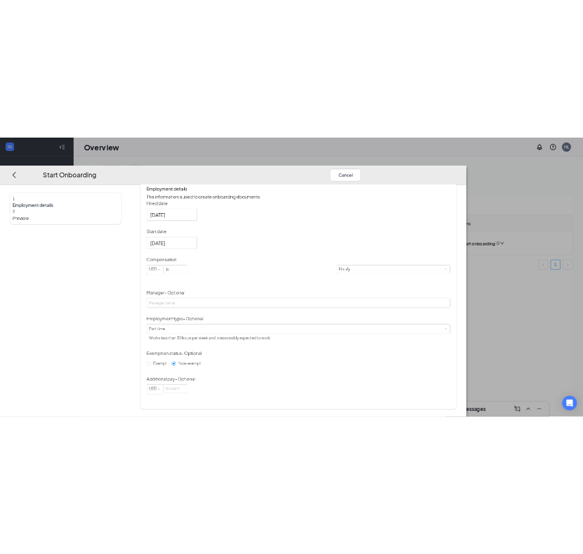
scroll to position [0, 0]
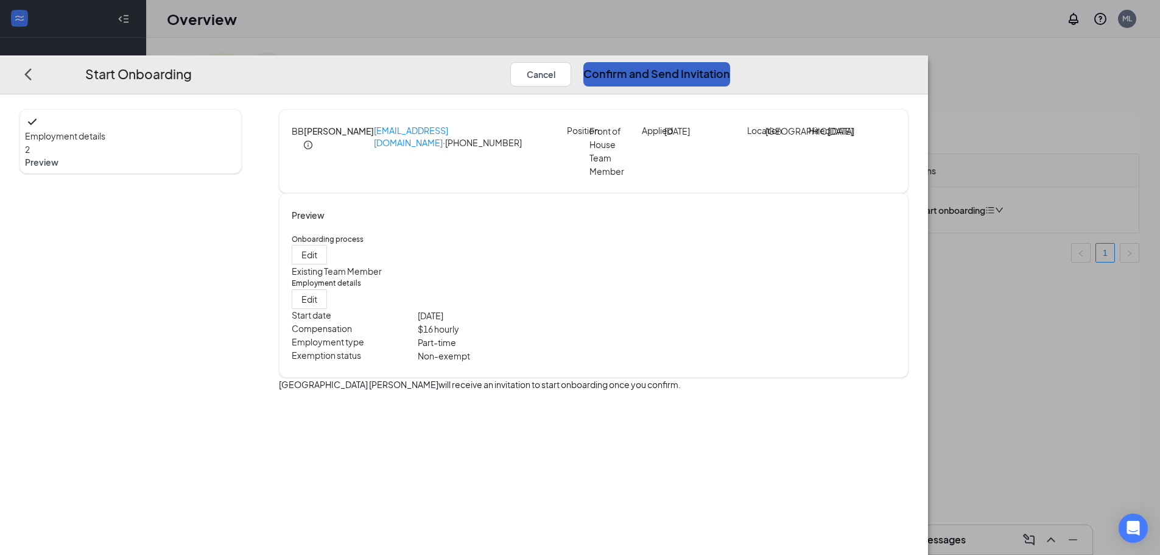
click at [730, 62] on button "Confirm and Send Invitation" at bounding box center [656, 74] width 147 height 24
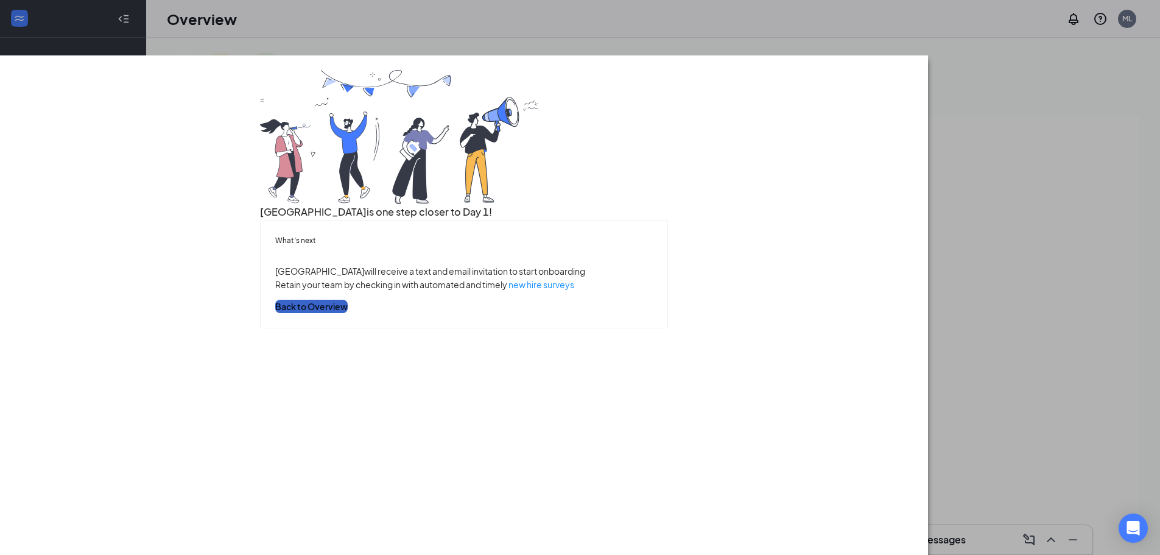
click at [348, 313] on button "Back to Overview" at bounding box center [311, 306] width 72 height 13
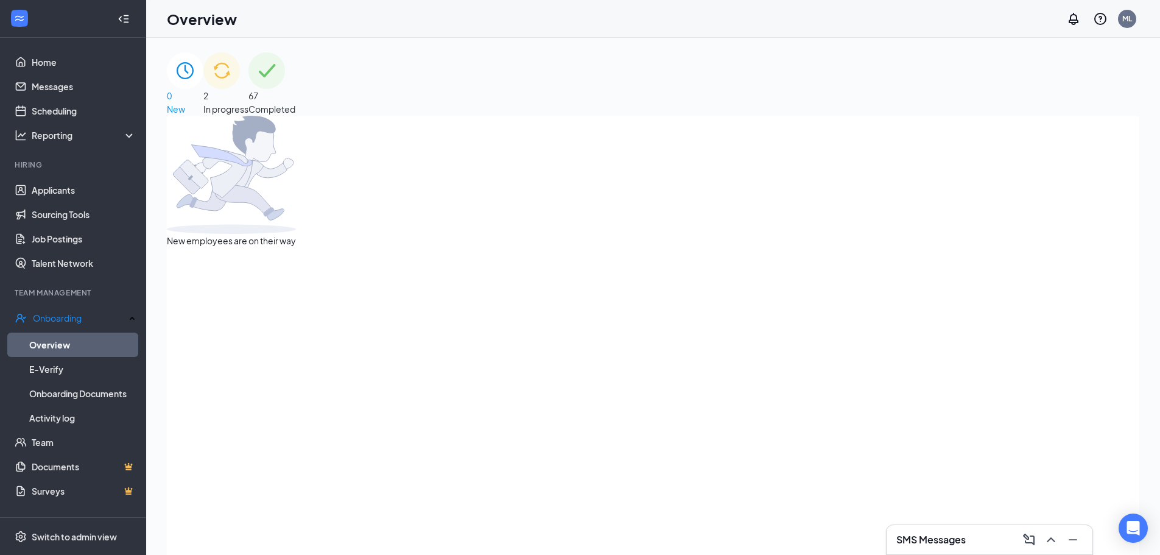
click at [248, 94] on div "2 In progress" at bounding box center [225, 83] width 45 height 63
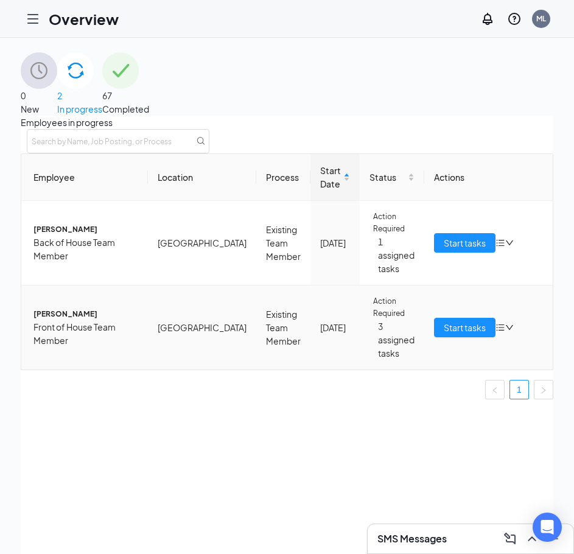
click at [64, 320] on span "[PERSON_NAME]" at bounding box center [85, 314] width 105 height 12
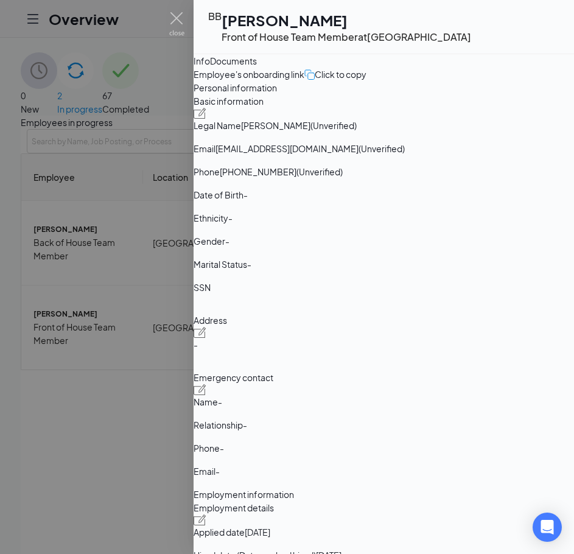
click at [311, 131] on span "[PERSON_NAME]" at bounding box center [275, 125] width 69 height 11
copy span "[GEOGRAPHIC_DATA]"
click at [311, 131] on span "[PERSON_NAME]" at bounding box center [275, 125] width 69 height 11
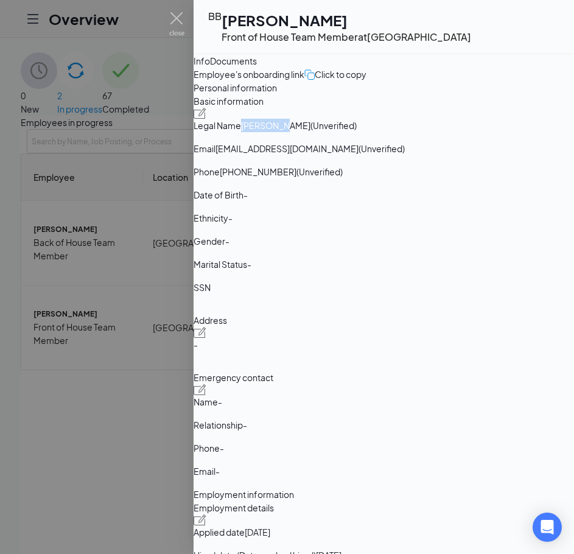
copy span "[PERSON_NAME]"
drag, startPoint x: 423, startPoint y: 270, endPoint x: 428, endPoint y: 266, distance: 6.5
click at [359, 154] on span "[EMAIL_ADDRESS][DOMAIN_NAME]" at bounding box center [287, 148] width 143 height 11
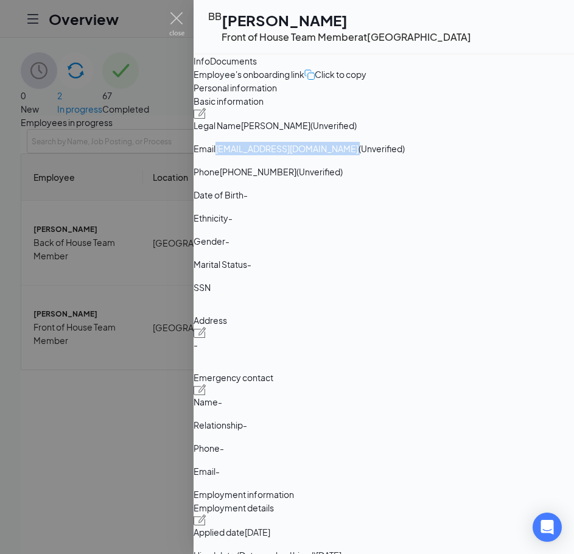
click at [359, 154] on span "[EMAIL_ADDRESS][DOMAIN_NAME]" at bounding box center [287, 148] width 143 height 11
copy span "[EMAIL_ADDRESS][DOMAIN_NAME]"
click at [297, 177] on span "[PHONE_NUMBER]" at bounding box center [258, 171] width 77 height 11
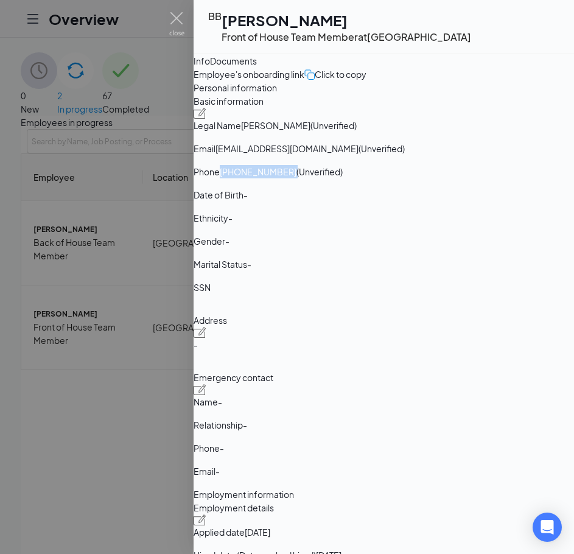
click at [297, 177] on span "[PHONE_NUMBER]" at bounding box center [258, 171] width 77 height 11
copy span "[PHONE_NUMBER]"
click at [41, 261] on div at bounding box center [287, 277] width 574 height 554
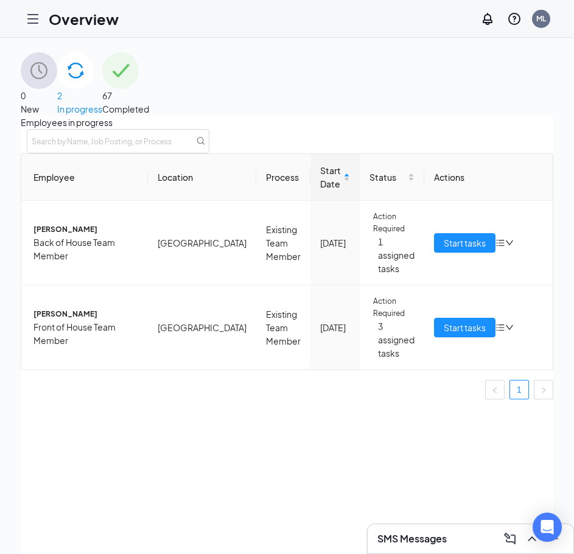
click at [43, 25] on div at bounding box center [33, 19] width 24 height 24
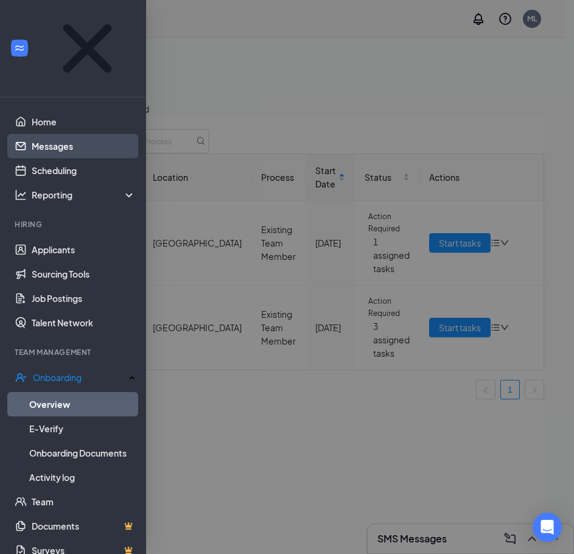
click at [40, 134] on link "Messages" at bounding box center [84, 146] width 104 height 24
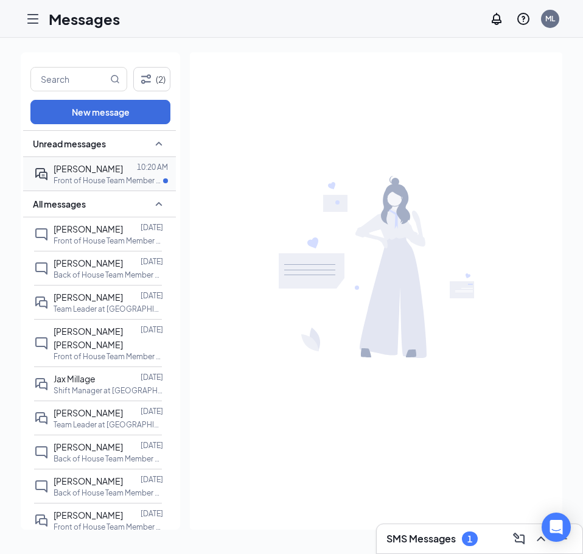
click at [96, 178] on p "Front of House Team Member at [GEOGRAPHIC_DATA]" at bounding box center [109, 180] width 110 height 10
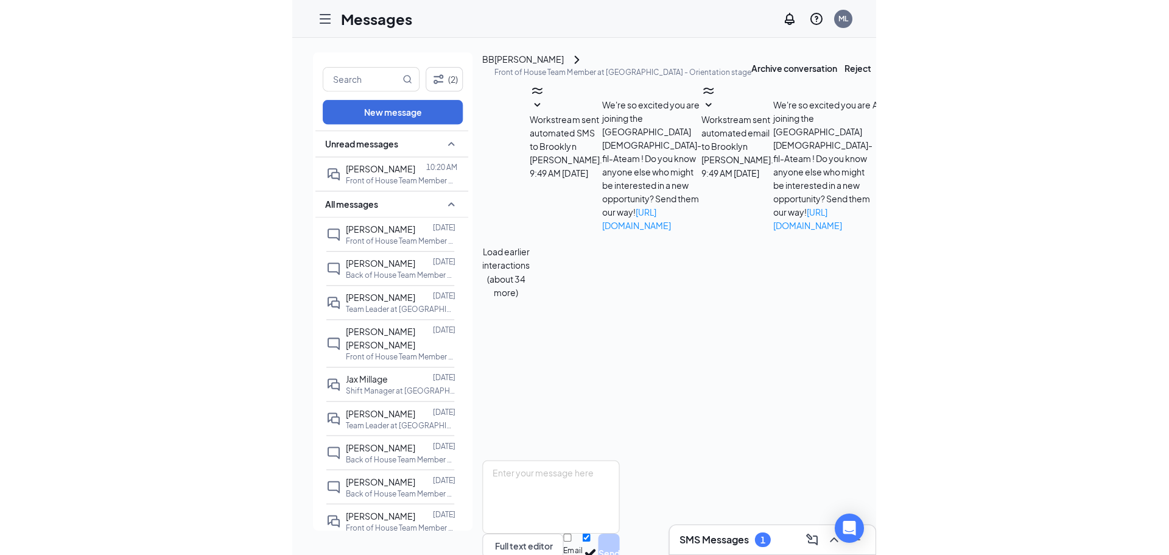
scroll to position [357, 0]
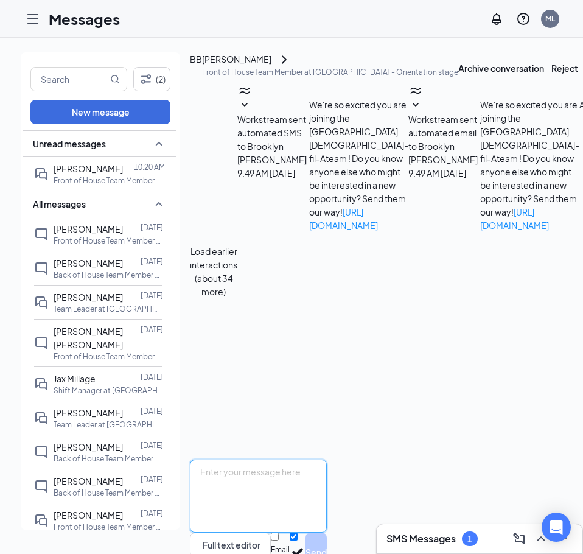
click at [302, 460] on textarea at bounding box center [258, 496] width 137 height 73
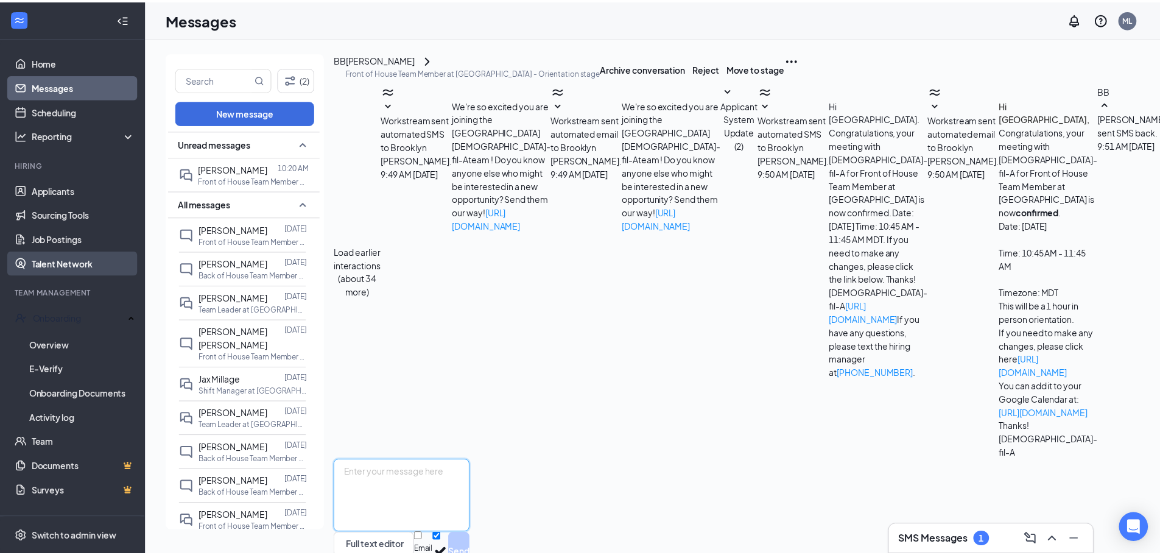
scroll to position [234, 0]
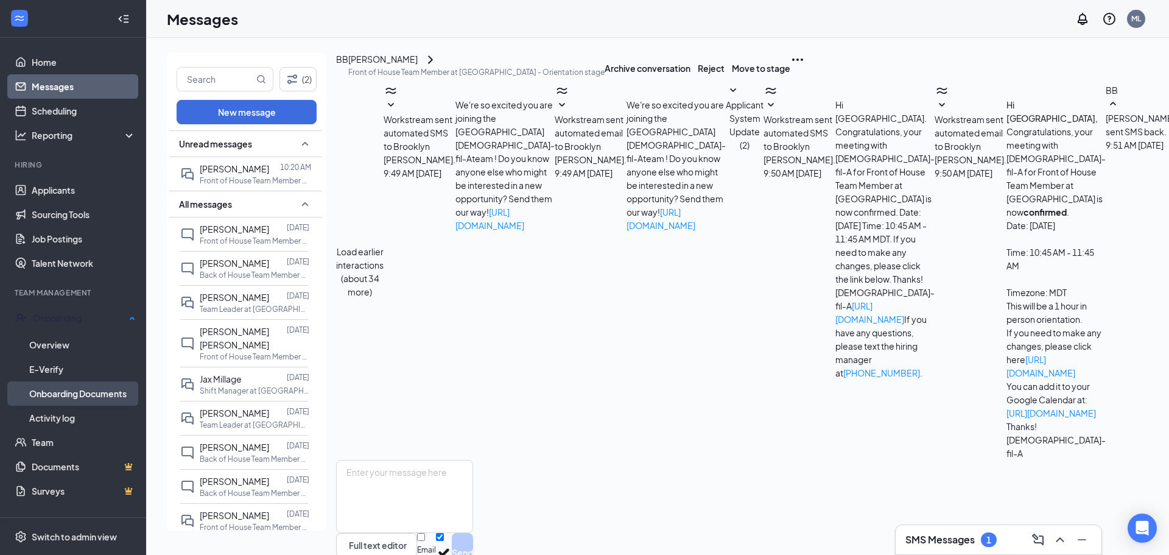
click at [82, 389] on link "Onboarding Documents" at bounding box center [82, 393] width 107 height 24
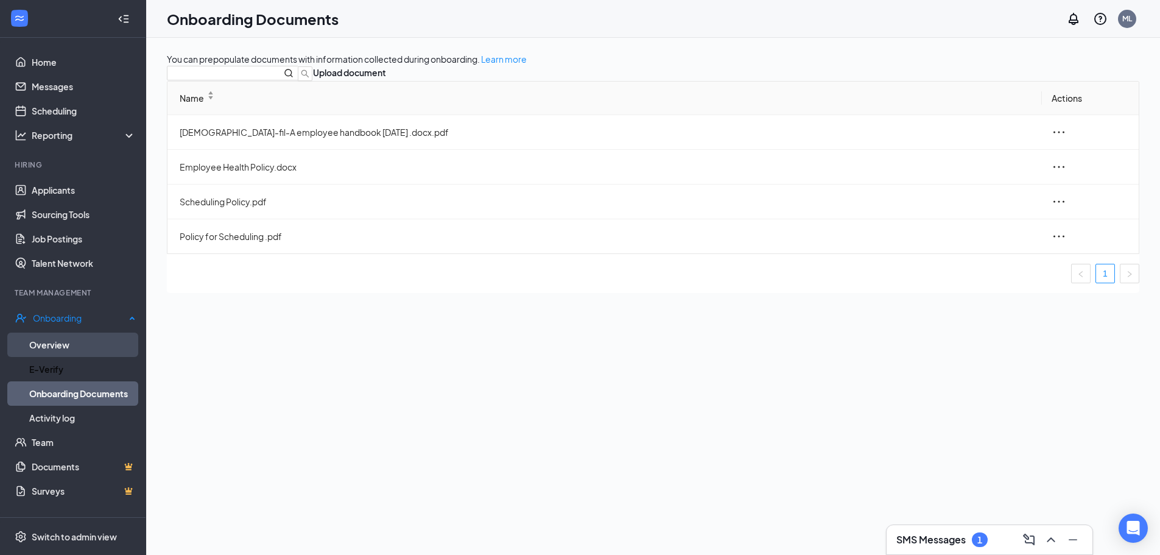
click at [57, 351] on link "Overview" at bounding box center [82, 345] width 107 height 24
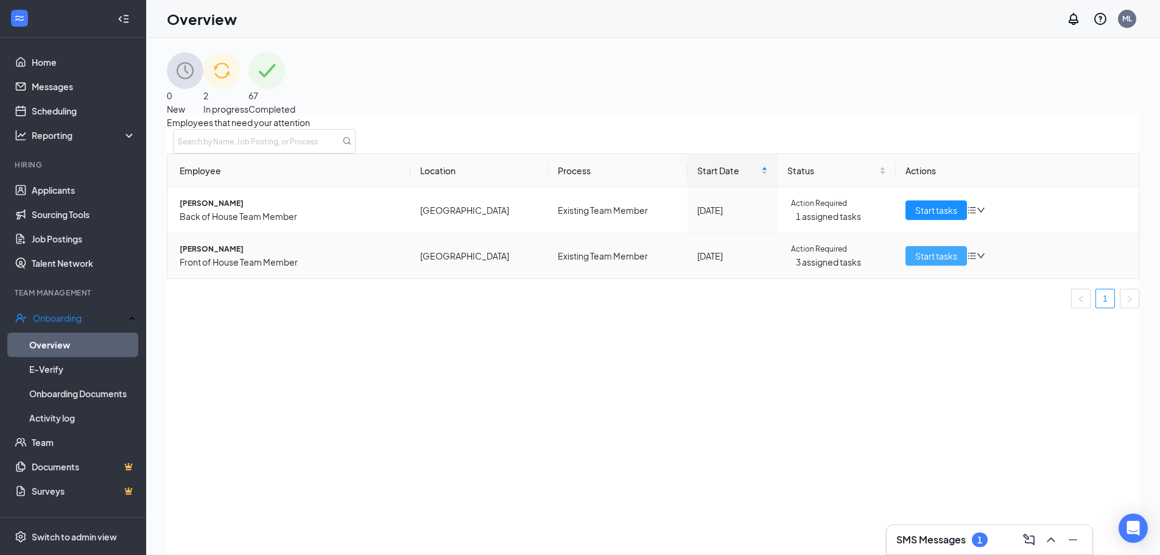
click at [937, 262] on span "Start tasks" at bounding box center [936, 255] width 42 height 13
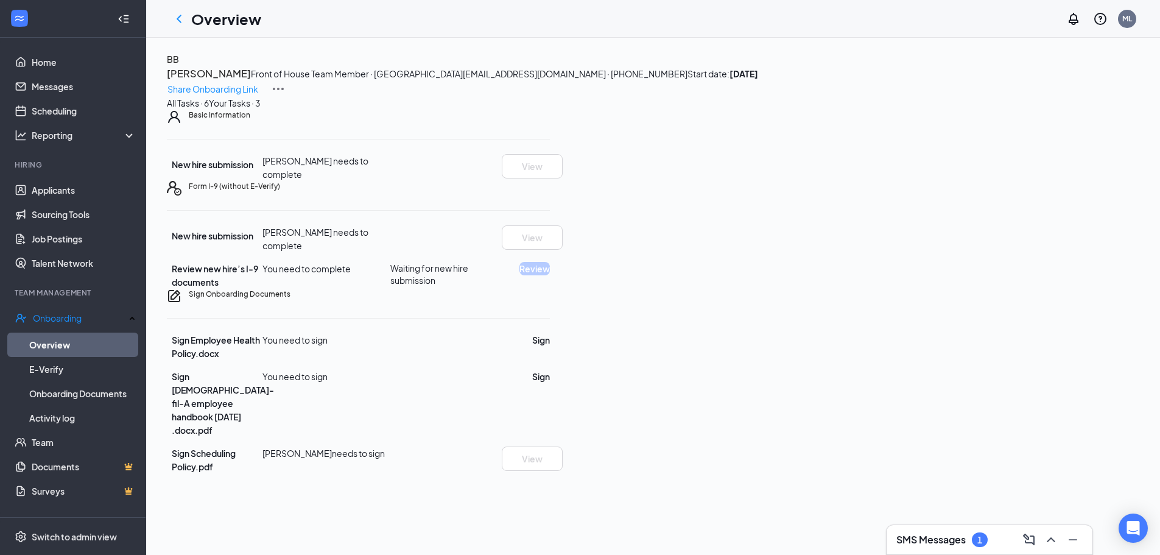
scroll to position [49, 0]
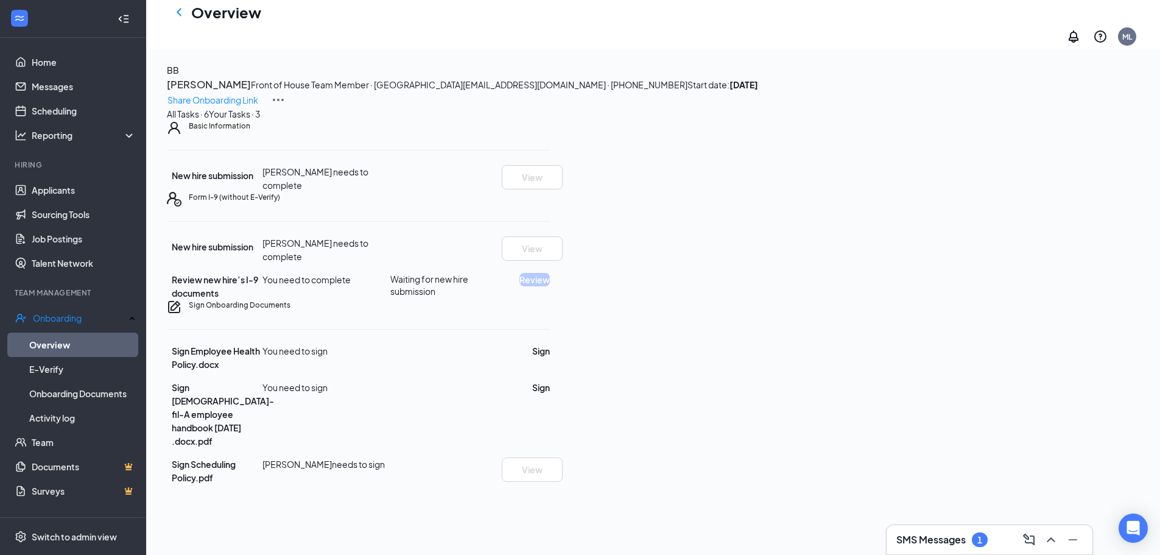
click at [550, 267] on div "Basic Information New hire submission [PERSON_NAME] needs to complete View Form…" at bounding box center [358, 303] width 383 height 364
drag, startPoint x: 586, startPoint y: 339, endPoint x: 200, endPoint y: 340, distance: 386.7
click at [200, 300] on div "New hire submission [PERSON_NAME] needs to complete View Review new hire’s I-9 …" at bounding box center [358, 267] width 383 height 63
click at [262, 300] on div "Review new hire’s I-9 documents" at bounding box center [215, 286] width 96 height 27
click at [550, 357] on button "Sign" at bounding box center [541, 350] width 18 height 13
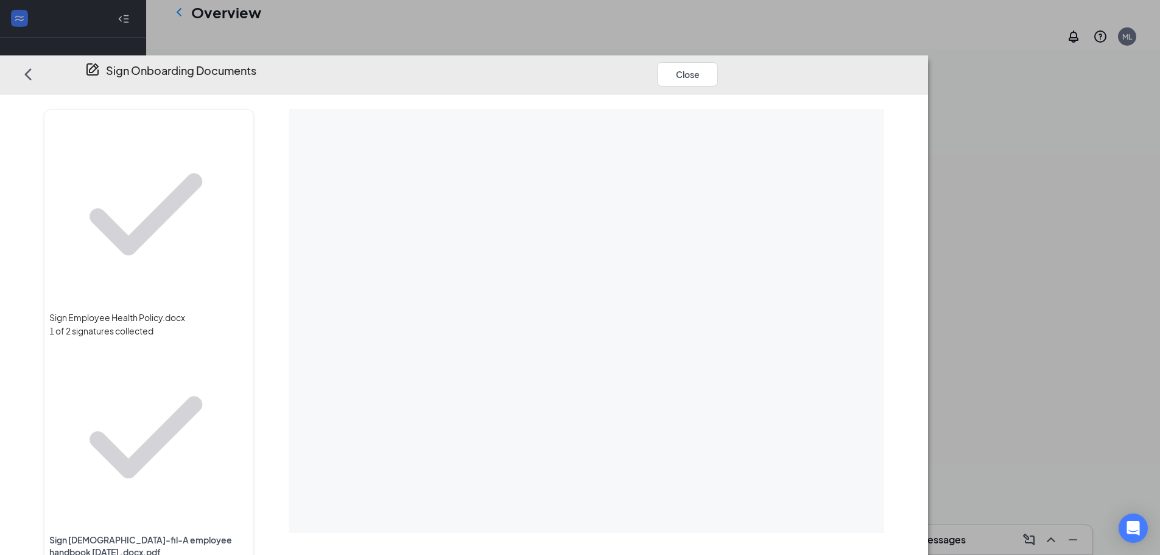
click at [928, 94] on div "Sign Employee Health Policy.docx 1 of 2 signatures collected Sign [DEMOGRAPHIC_…" at bounding box center [464, 324] width 928 height 460
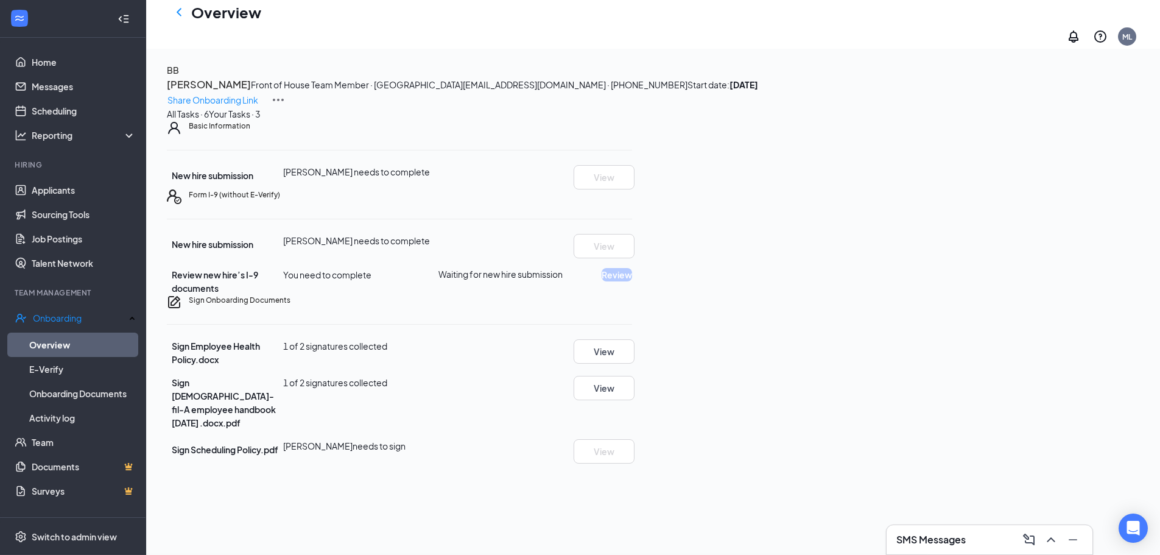
click at [709, 211] on div "Sign Onboarding Documents Close Sign Employee Health Policy.docx 1 of 2 signatu…" at bounding box center [580, 277] width 1160 height 555
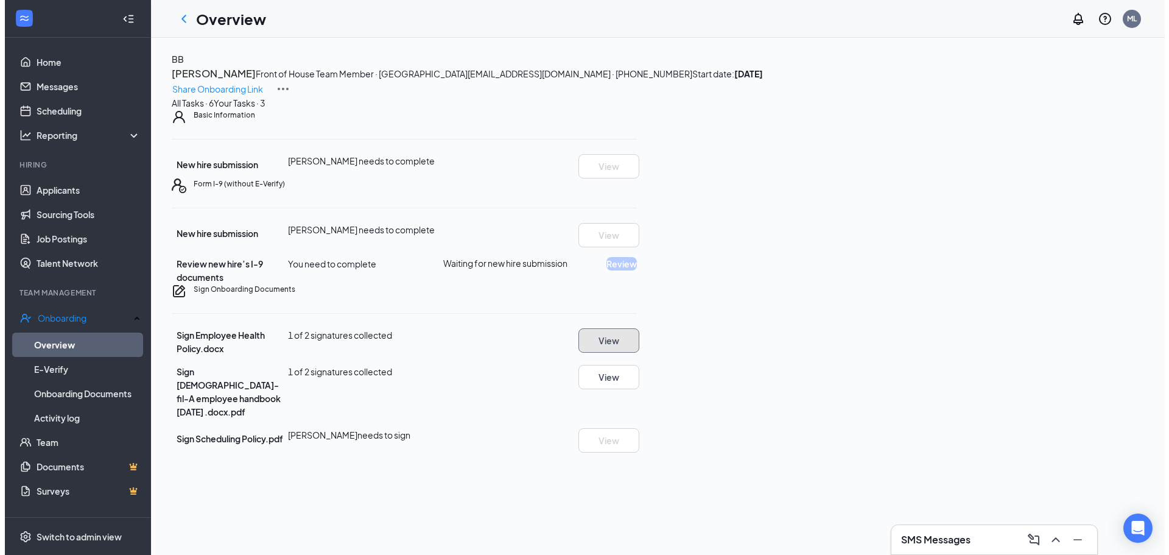
scroll to position [0, 0]
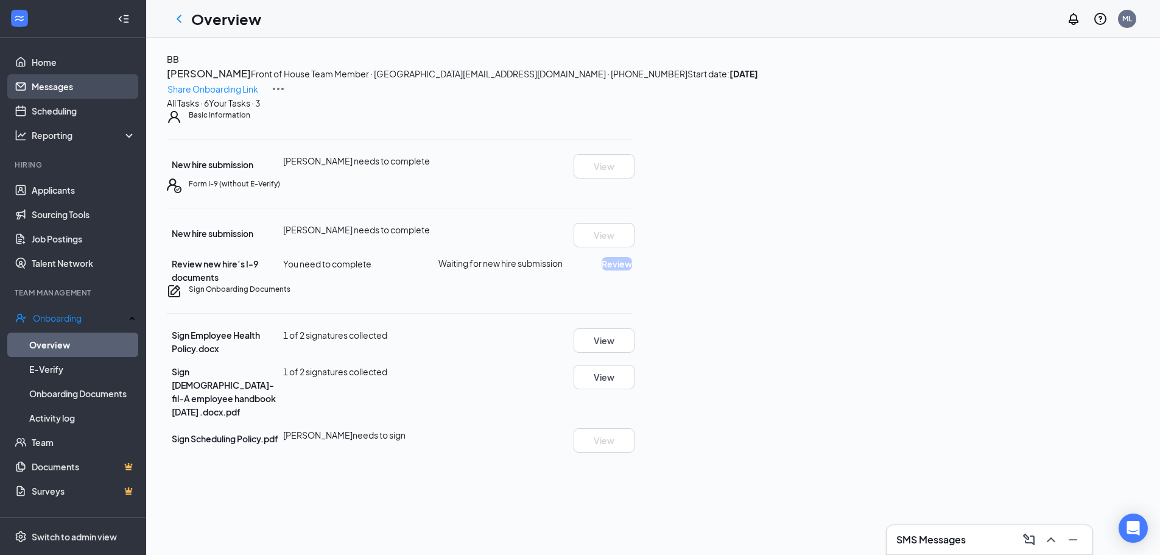
click at [104, 89] on link "Messages" at bounding box center [84, 86] width 104 height 24
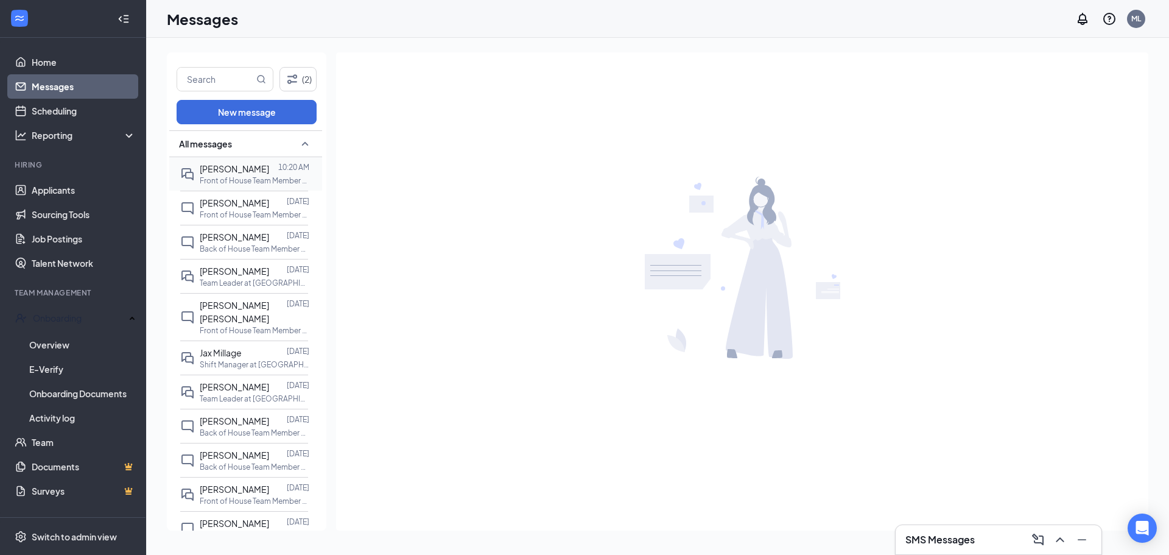
click at [211, 176] on p "Front of House Team Member at [GEOGRAPHIC_DATA]" at bounding box center [255, 180] width 110 height 10
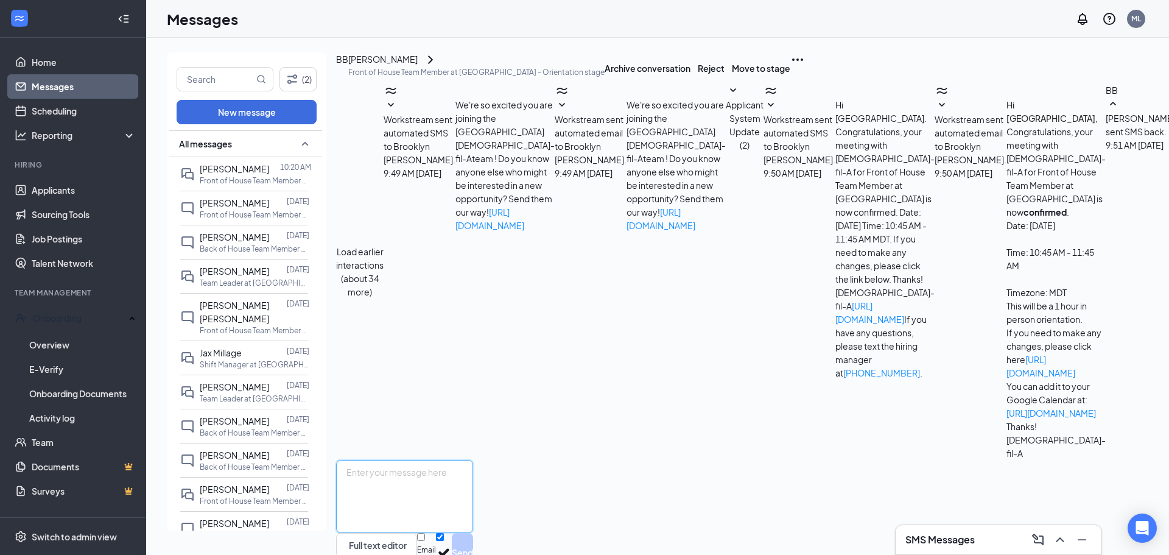
scroll to position [234, 0]
click at [473, 460] on textarea at bounding box center [404, 496] width 137 height 73
type textarea "What size for your shirt and pants? we are transitioning to a new uniform so i …"
click at [473, 533] on button "Send" at bounding box center [462, 552] width 21 height 39
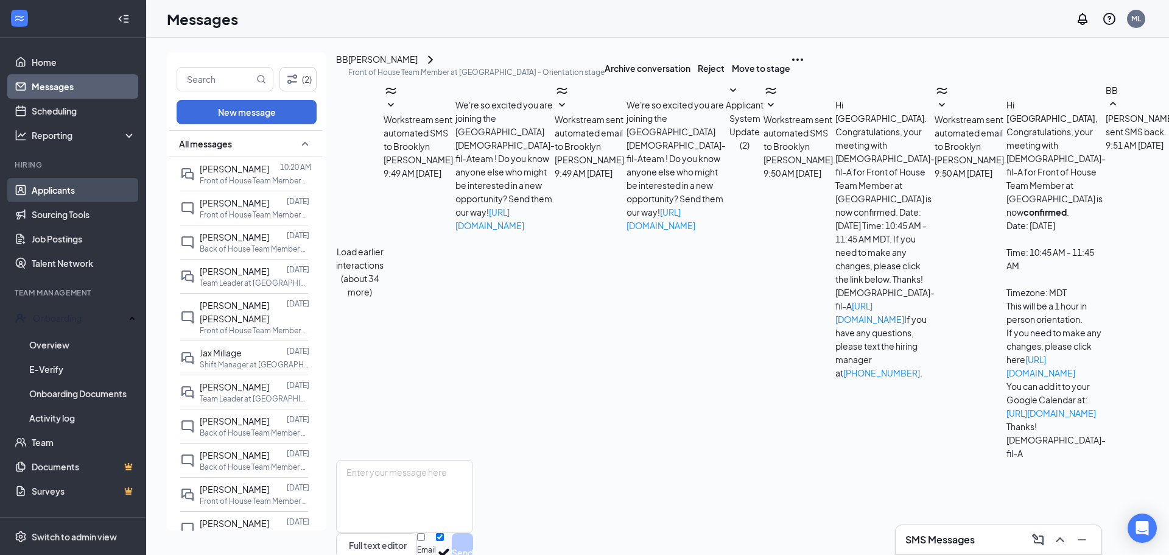
click at [116, 192] on link "Applicants" at bounding box center [84, 190] width 104 height 24
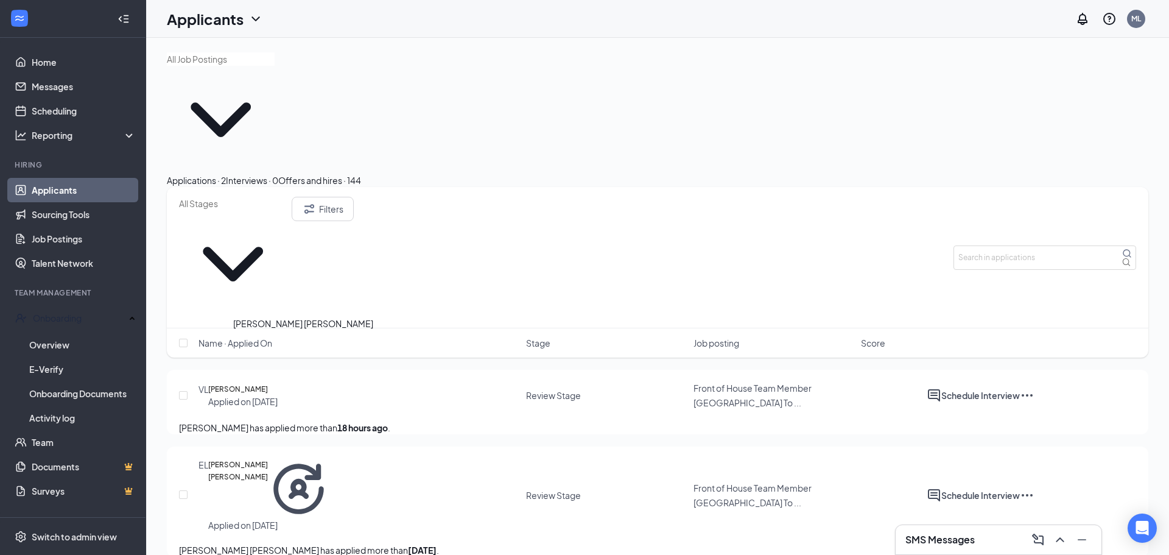
click at [269, 459] on h5 "[PERSON_NAME] [PERSON_NAME]" at bounding box center [238, 489] width 60 height 60
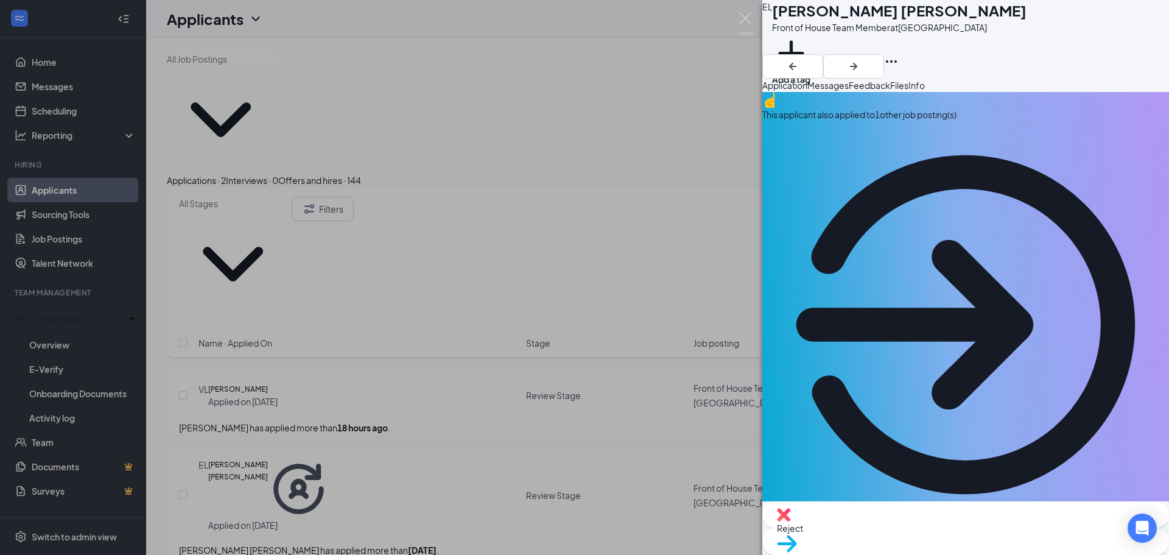
click at [905, 526] on span "Reject" at bounding box center [966, 527] width 378 height 13
checkbox input "true"
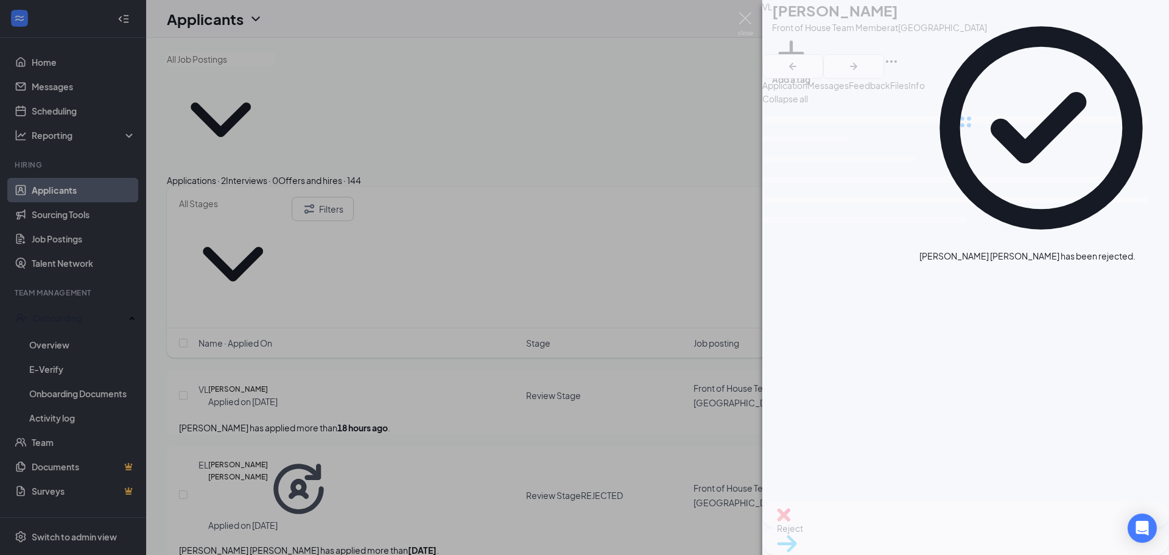
click at [328, 415] on div "[PERSON_NAME] Front of House Team Member at [GEOGRAPHIC_DATA] Add a tag Applica…" at bounding box center [584, 277] width 1169 height 555
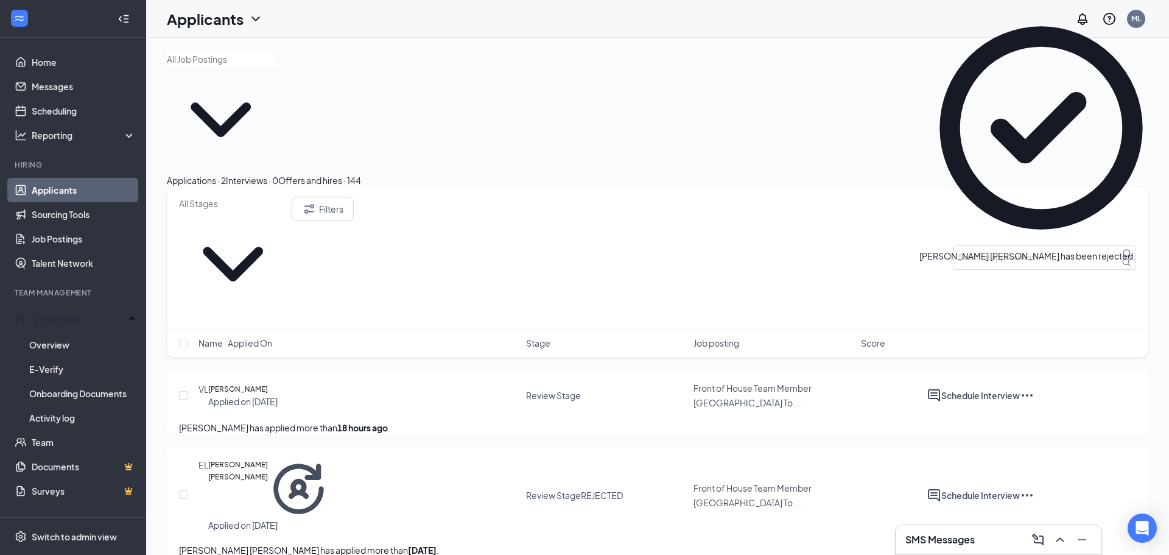
click at [268, 383] on h5 "[PERSON_NAME]" at bounding box center [238, 389] width 60 height 12
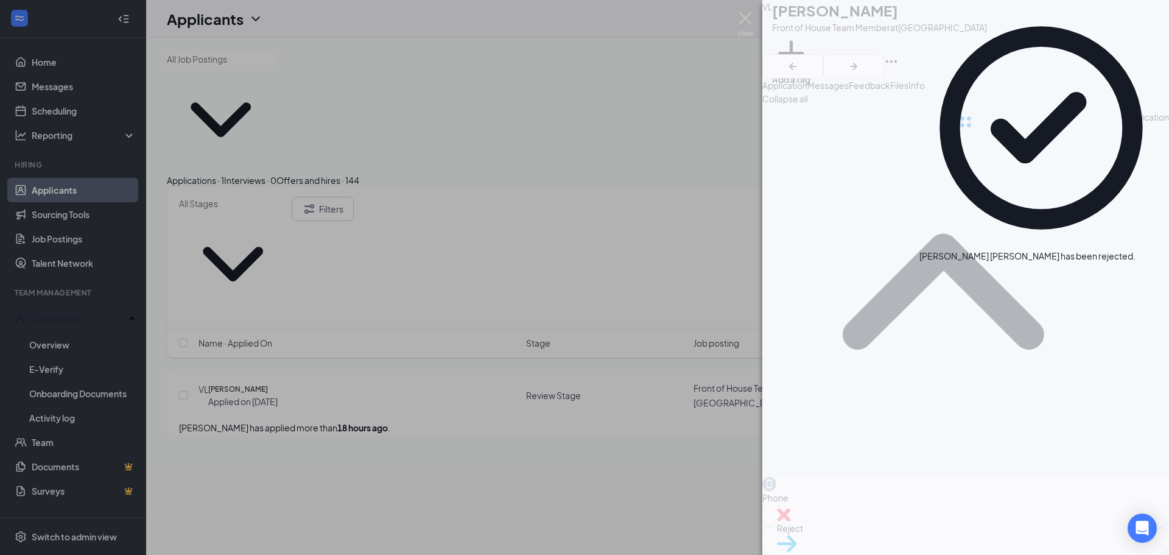
click at [272, 253] on div "[PERSON_NAME] Front of House Team Member at [GEOGRAPHIC_DATA] Add a tag Applica…" at bounding box center [584, 277] width 1169 height 555
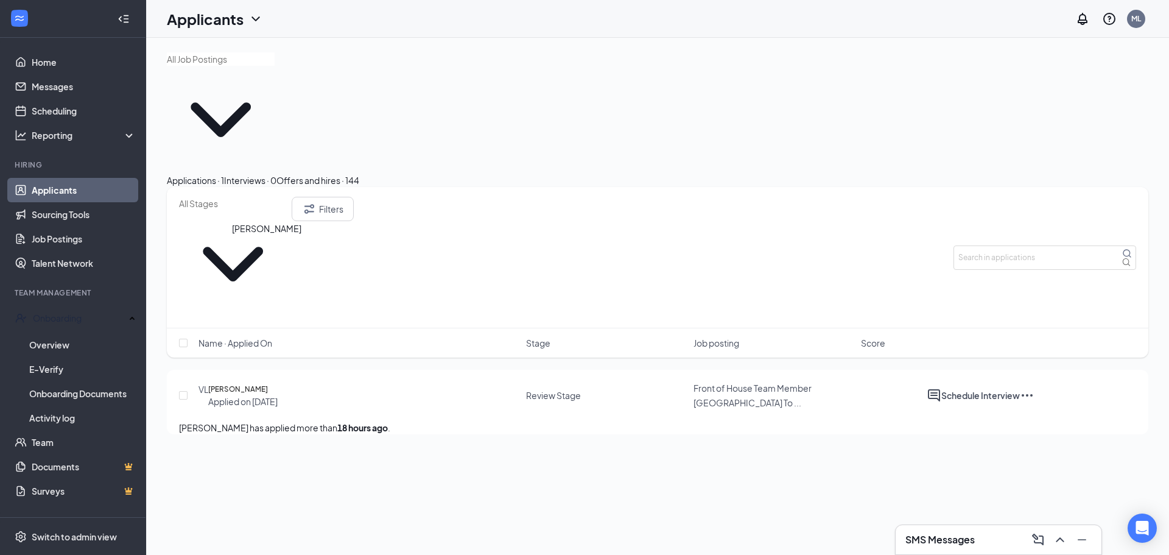
click at [252, 383] on h5 "[PERSON_NAME]" at bounding box center [238, 389] width 60 height 12
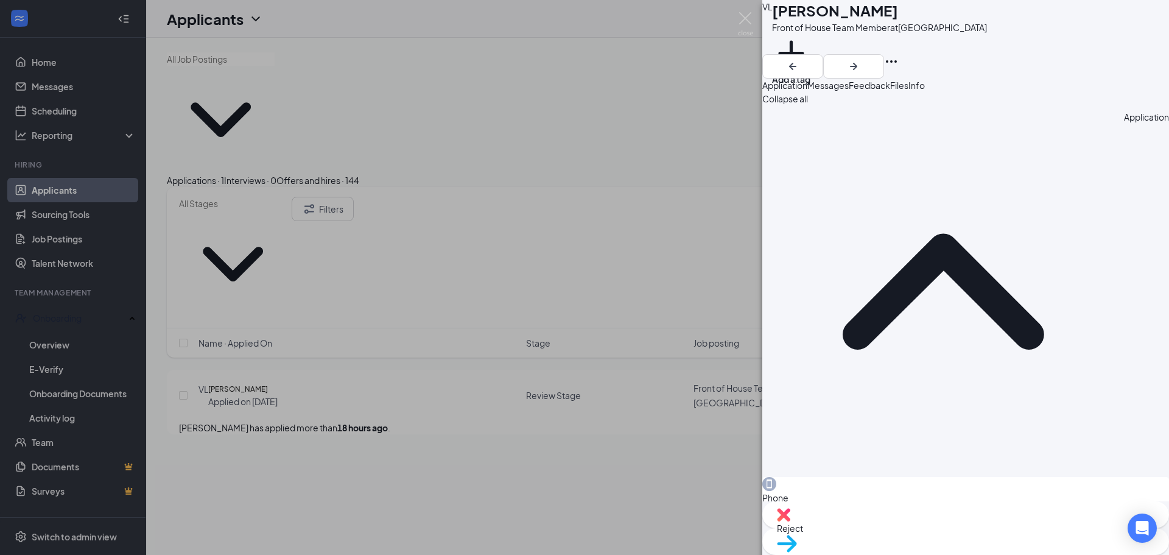
click at [890, 528] on div "Reject" at bounding box center [965, 514] width 407 height 27
checkbox input "true"
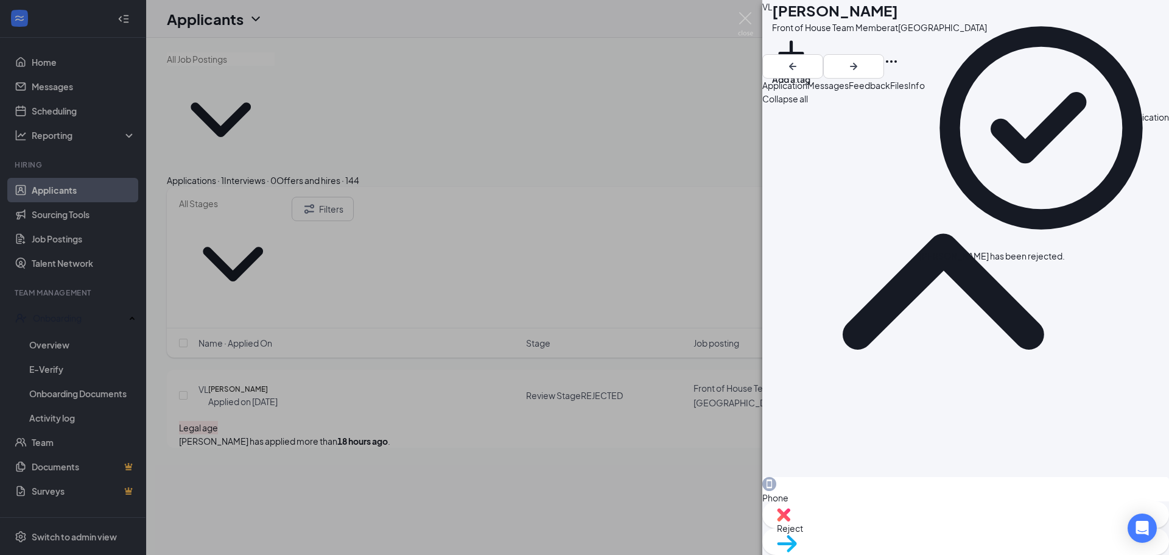
click at [432, 91] on div "[PERSON_NAME] Front of House Team Member at [GEOGRAPHIC_DATA] Add a tag Applica…" at bounding box center [584, 277] width 1169 height 555
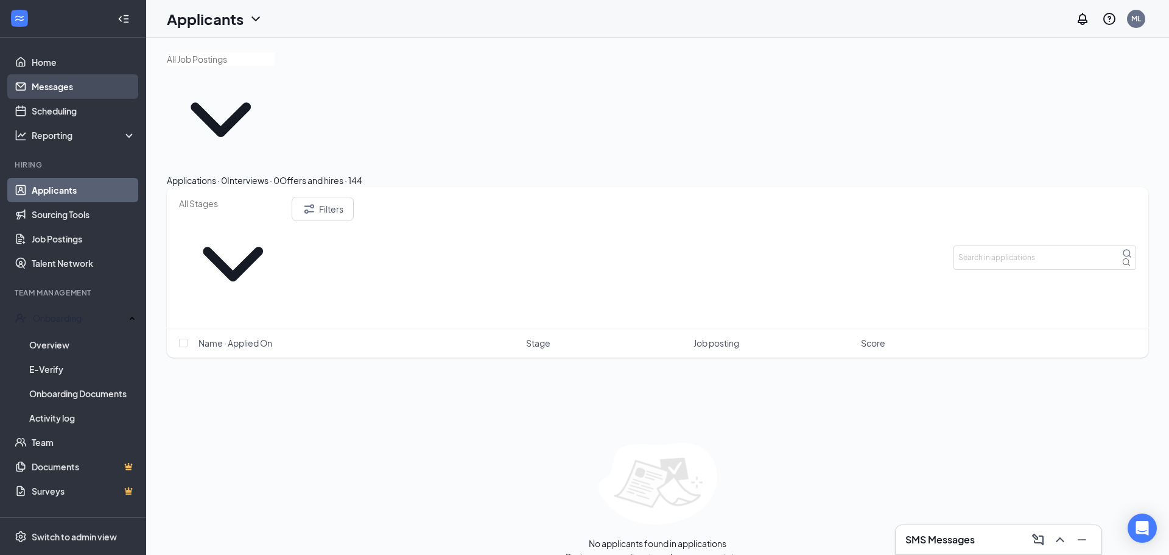
click at [49, 96] on link "Messages" at bounding box center [84, 86] width 104 height 24
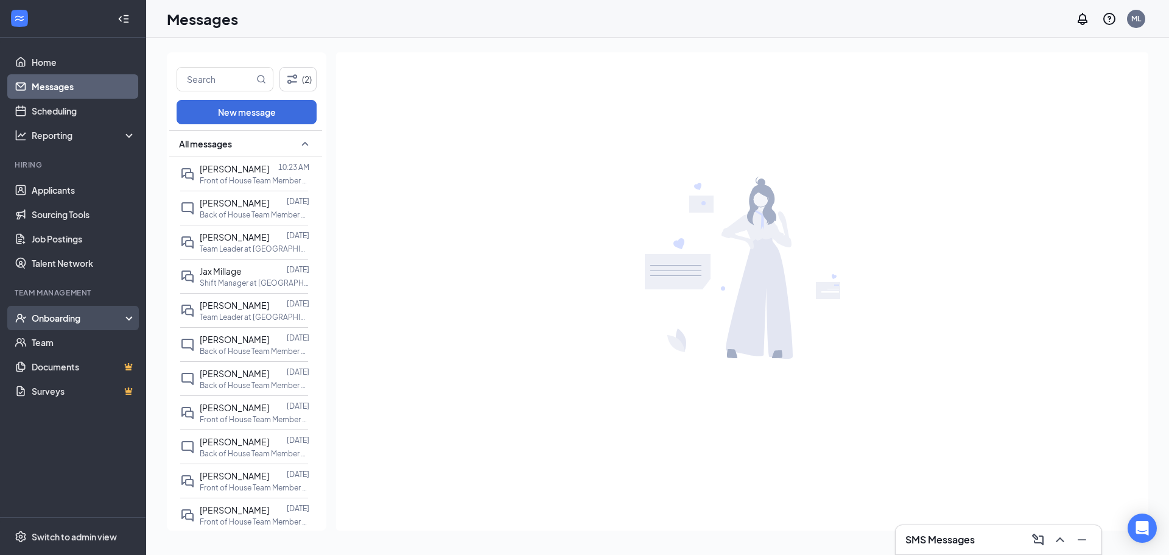
drag, startPoint x: 100, startPoint y: 314, endPoint x: 29, endPoint y: 317, distance: 71.3
click at [98, 314] on div "Onboarding" at bounding box center [79, 318] width 94 height 12
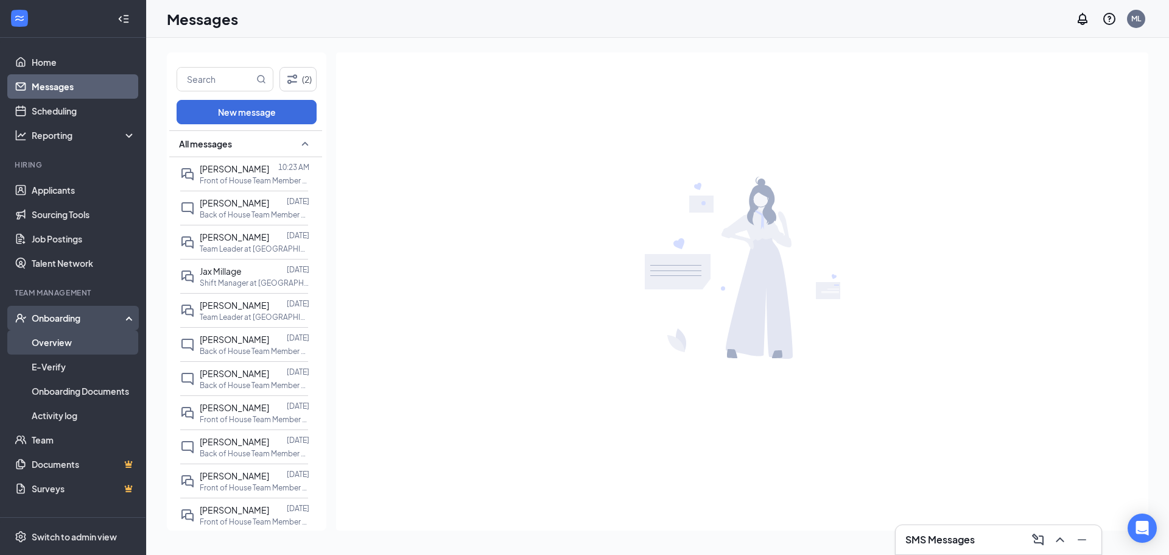
click at [96, 344] on link "Overview" at bounding box center [84, 342] width 104 height 24
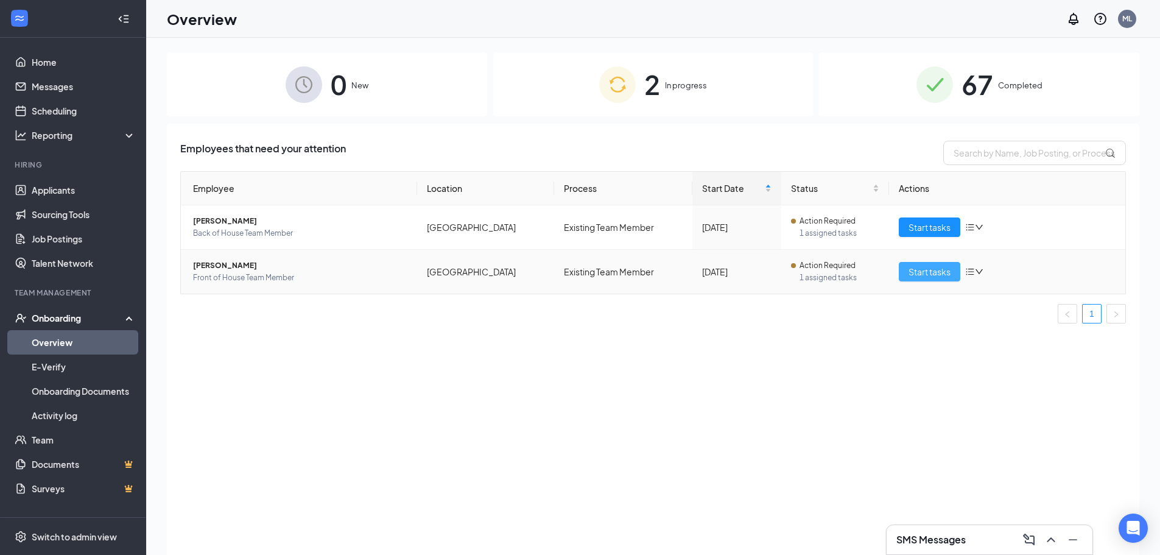
click at [949, 270] on span "Start tasks" at bounding box center [930, 271] width 42 height 13
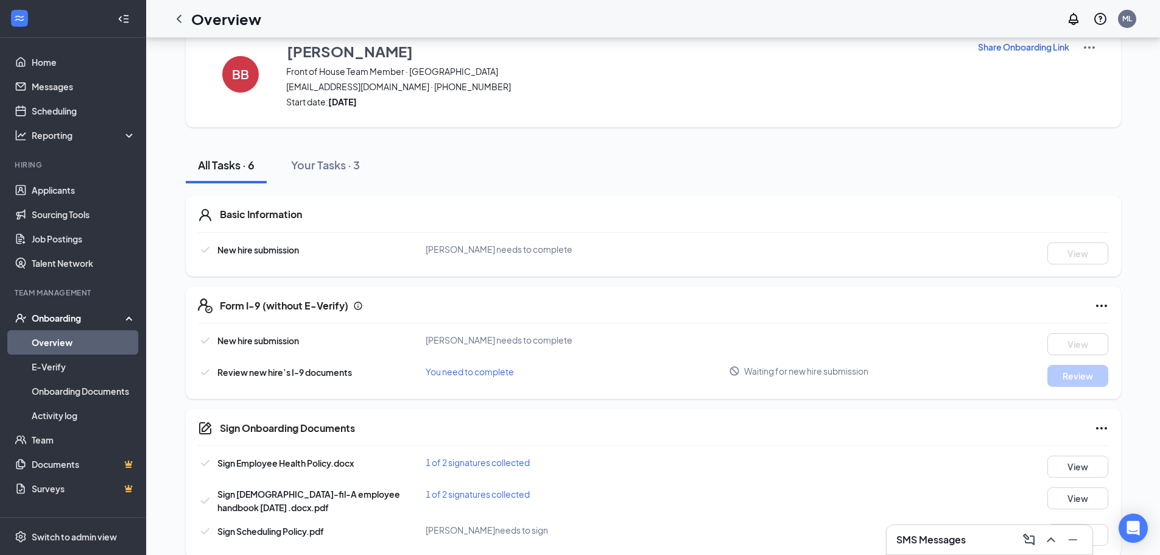
scroll to position [49, 0]
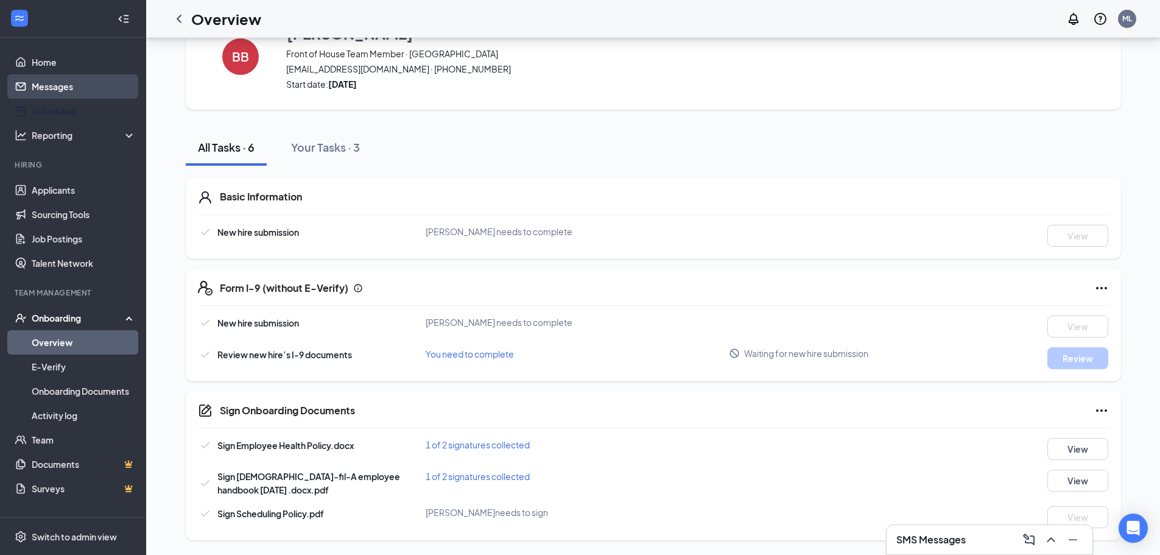
drag, startPoint x: 68, startPoint y: 102, endPoint x: 80, endPoint y: 87, distance: 19.0
click at [68, 101] on link "Scheduling" at bounding box center [84, 111] width 104 height 24
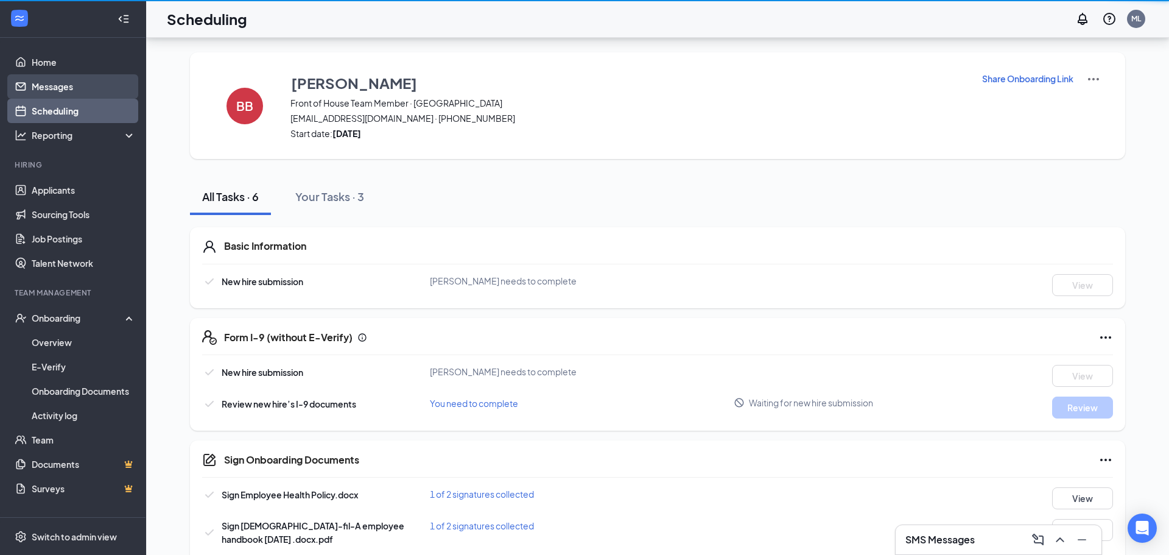
click at [82, 86] on link "Messages" at bounding box center [84, 86] width 104 height 24
